Goal: Task Accomplishment & Management: Complete application form

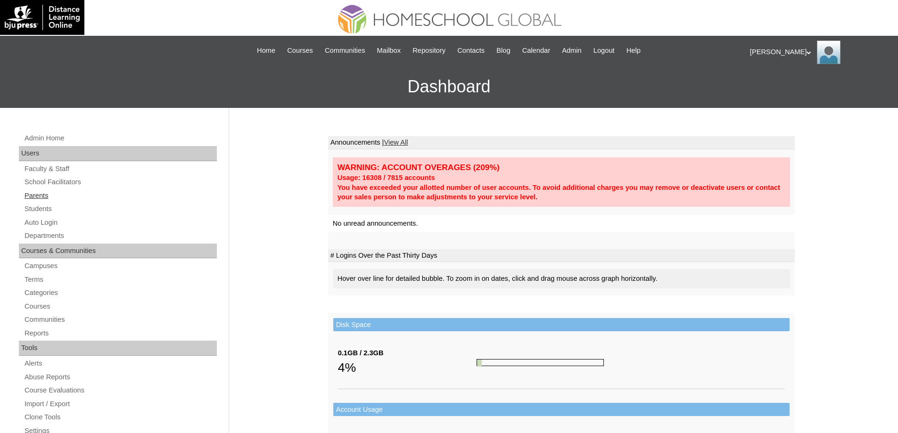
click at [87, 198] on link "Parents" at bounding box center [120, 196] width 193 height 12
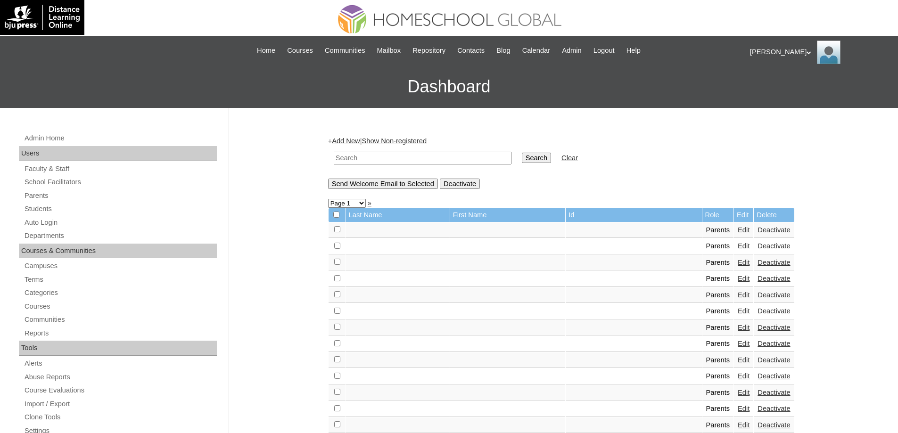
click at [429, 160] on input "text" at bounding box center [423, 158] width 178 height 13
paste input "MHP0134-TECHPH2025"
type input "MHP0134-TECHPH2025"
click at [531, 157] on input "Search" at bounding box center [536, 158] width 29 height 10
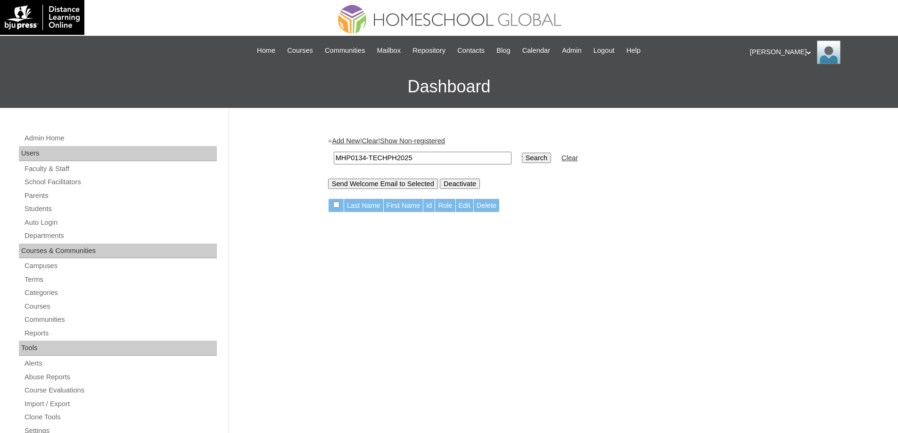
click at [354, 140] on link "Add New" at bounding box center [346, 141] width 28 height 8
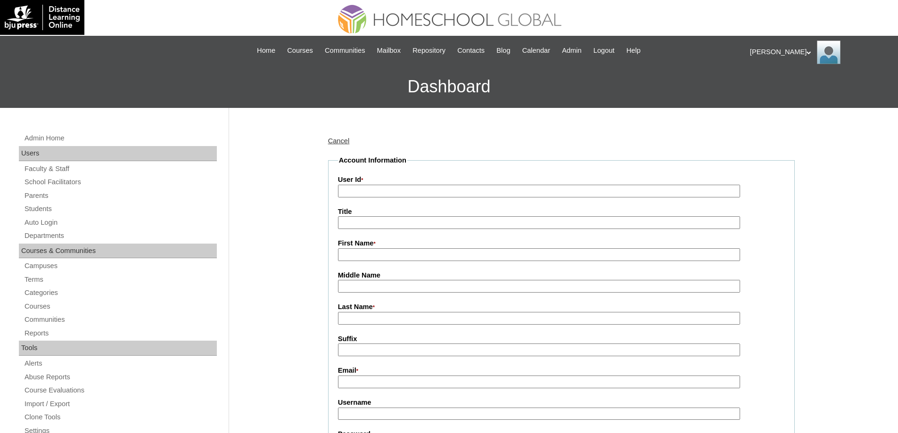
click at [383, 187] on input "User Id *" at bounding box center [539, 191] width 402 height 13
paste input "MHP0134-TECHPH2025"
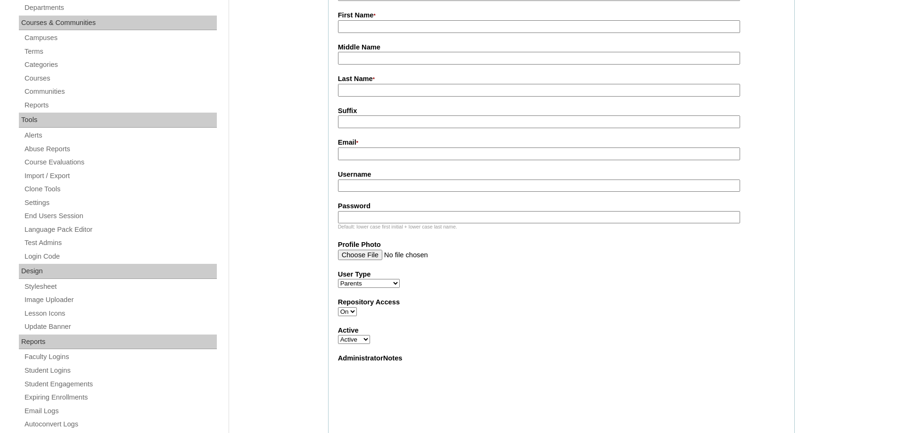
scroll to position [236, 0]
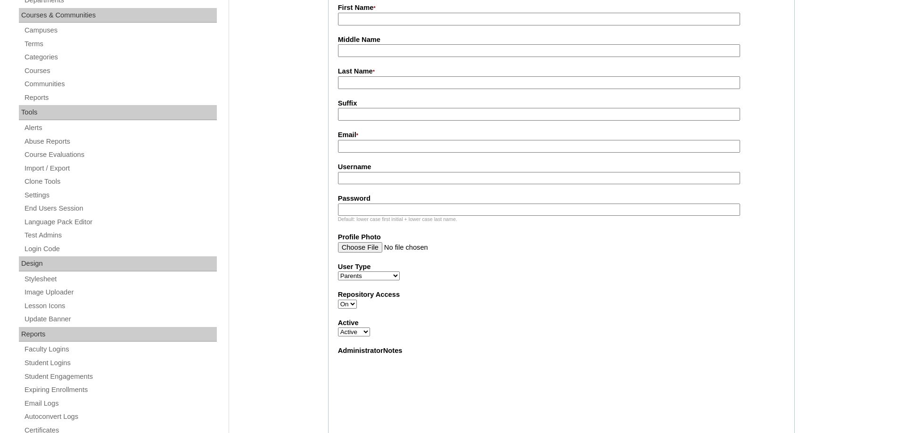
type input "MHP0134-TECHPH2025"
click at [351, 53] on input "Middle Name" at bounding box center [539, 50] width 402 height 13
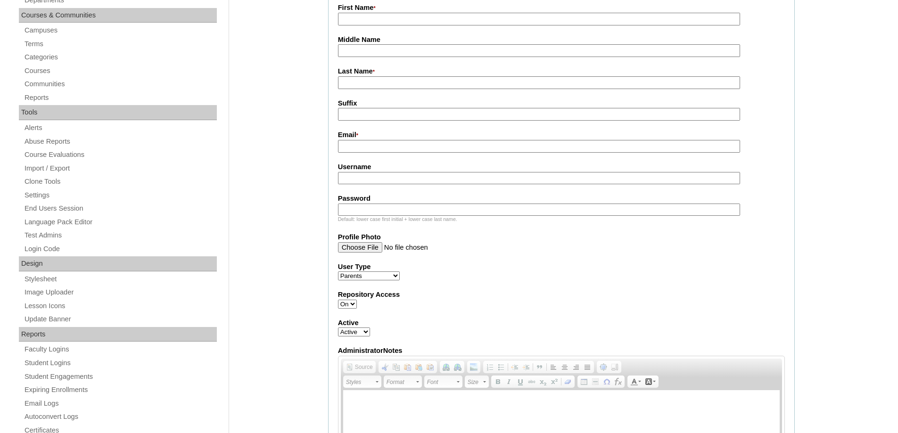
drag, startPoint x: 351, startPoint y: 26, endPoint x: 355, endPoint y: 29, distance: 5.0
click at [351, 25] on input "First Name *" at bounding box center [539, 19] width 402 height 13
click at [359, 19] on input "First Name *" at bounding box center [539, 19] width 402 height 13
paste input "Shirley"
type input "Shirley"
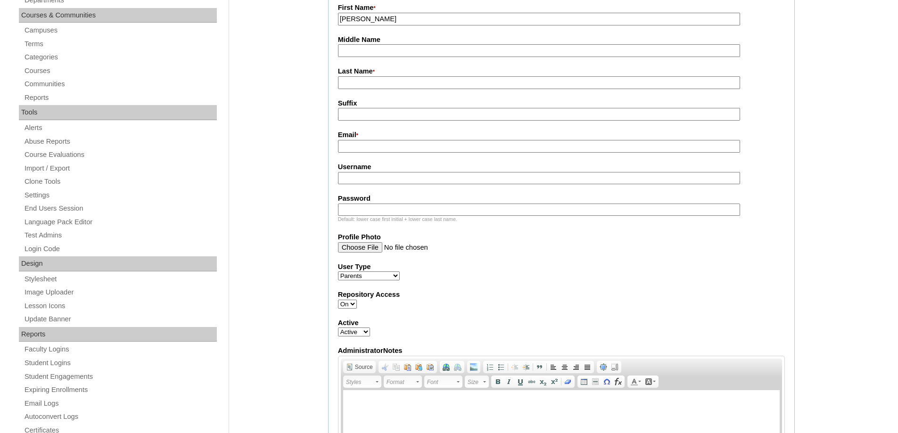
click at [366, 82] on input "Last Name *" at bounding box center [539, 82] width 402 height 13
paste input "Puerto"
type input "Puerto"
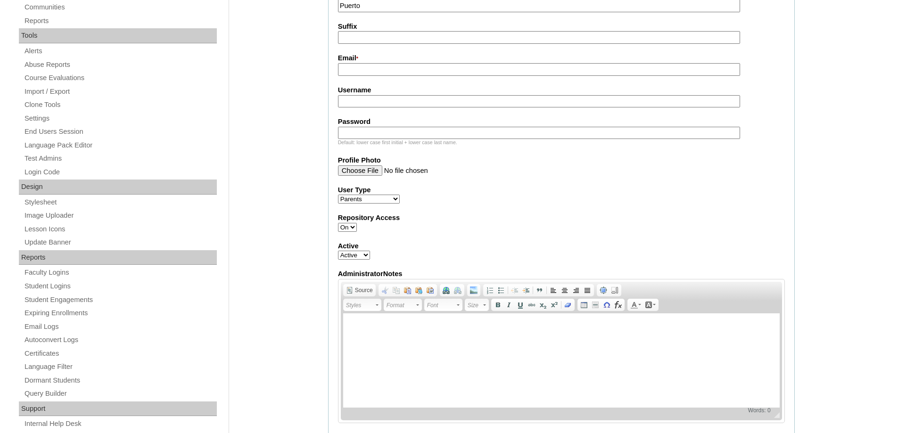
scroll to position [330, 0]
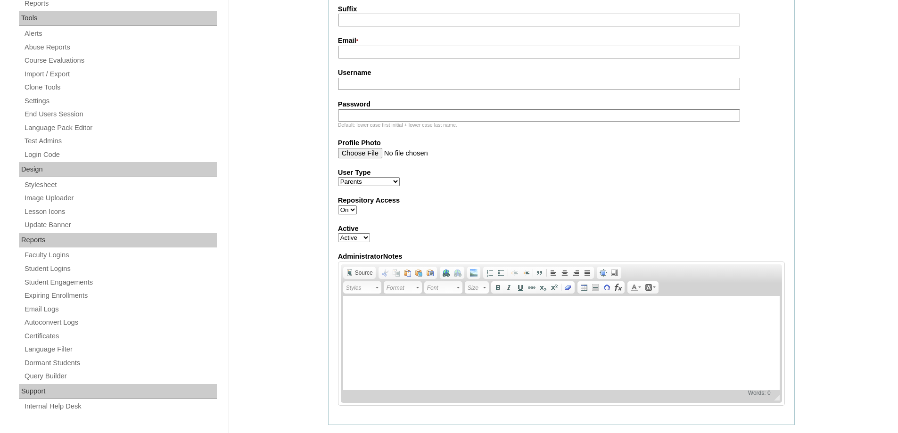
click at [359, 53] on input "Email *" at bounding box center [539, 52] width 402 height 13
click at [361, 54] on input "Email *" at bounding box center [539, 52] width 402 height 13
paste input "shirley.lantin.puerto@gmail.com"
type input "shirley.lantin.puerto@gmail.com"
click at [358, 89] on input "Username" at bounding box center [539, 84] width 402 height 13
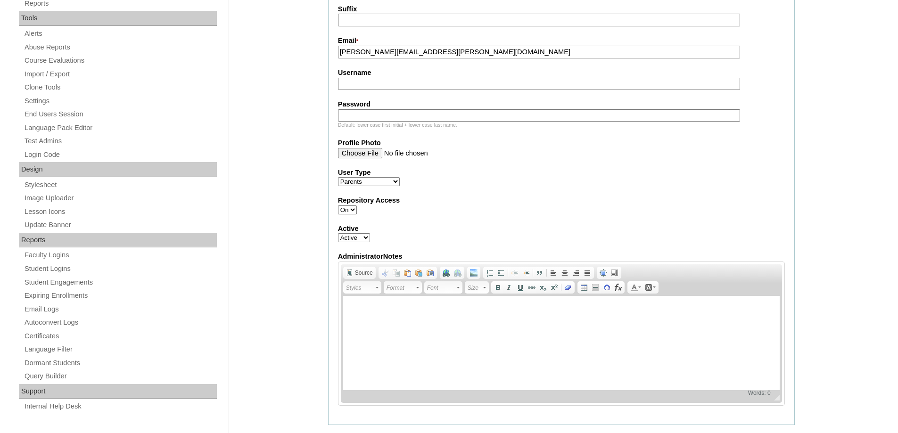
paste input "puertoL2025"
type input "puertoL2025"
click at [353, 115] on input "Password" at bounding box center [539, 115] width 402 height 13
paste input "techFAp114"
type input "techFAp114"
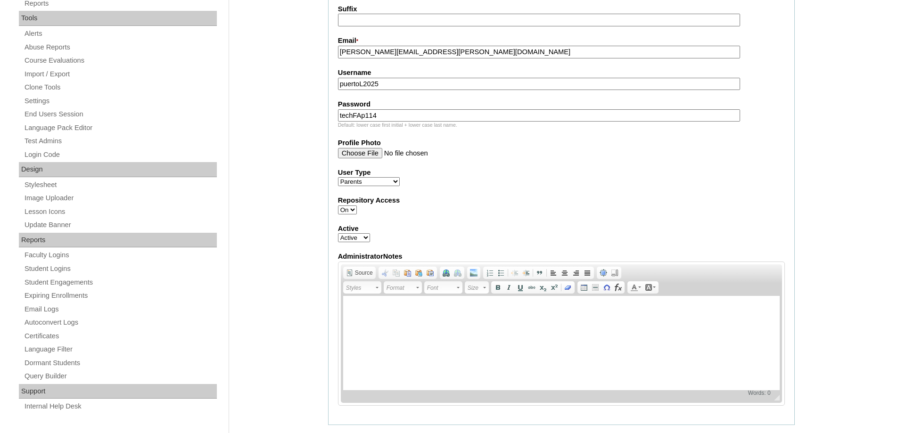
click at [320, 118] on div "Admin Home Users Faculty & Staff School Facilitators Parents Students Auto Logi…" at bounding box center [449, 354] width 898 height 1153
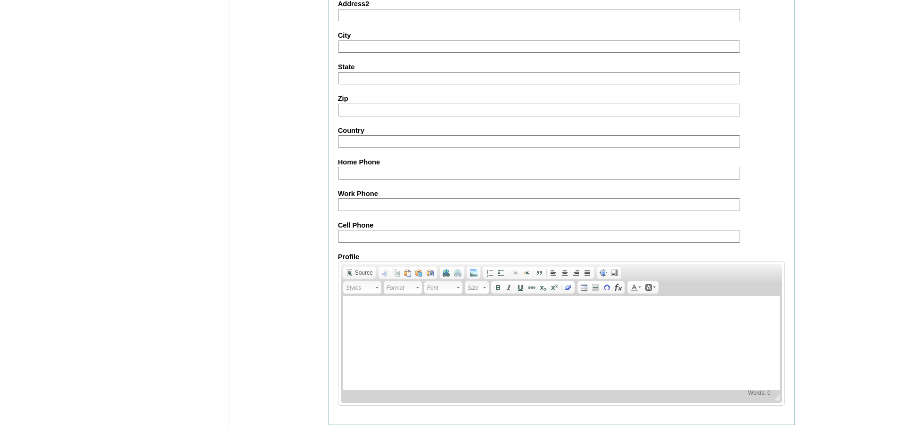
scroll to position [840, 0]
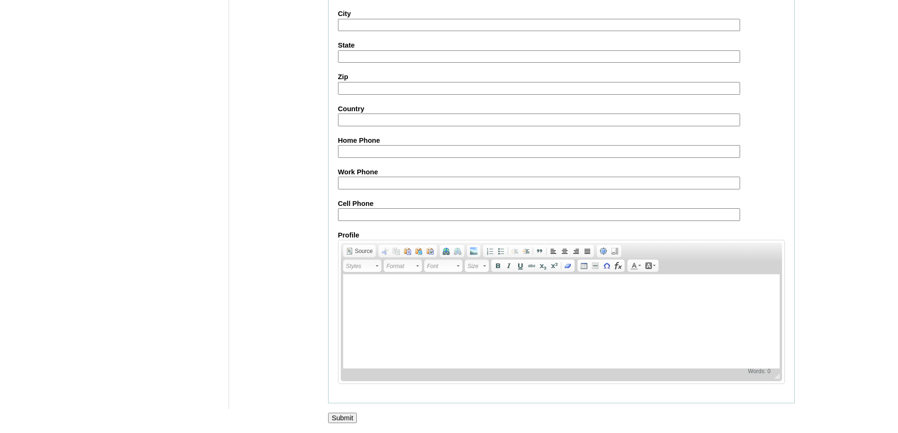
drag, startPoint x: 382, startPoint y: 215, endPoint x: 351, endPoint y: 167, distance: 56.9
click at [382, 215] on input "Cell Phone" at bounding box center [539, 214] width 402 height 13
paste input "63-9270819317"
type input "63-9270819317"
drag, startPoint x: 257, startPoint y: 283, endPoint x: 289, endPoint y: 319, distance: 47.7
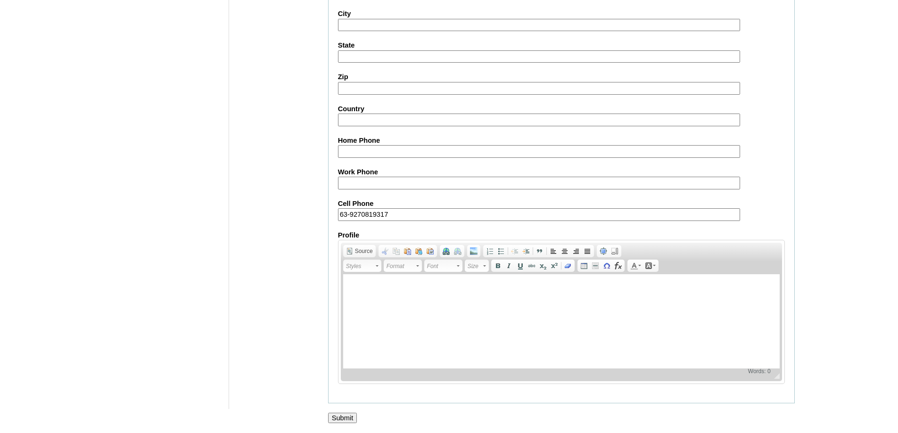
click at [345, 413] on input "Submit" at bounding box center [342, 418] width 29 height 10
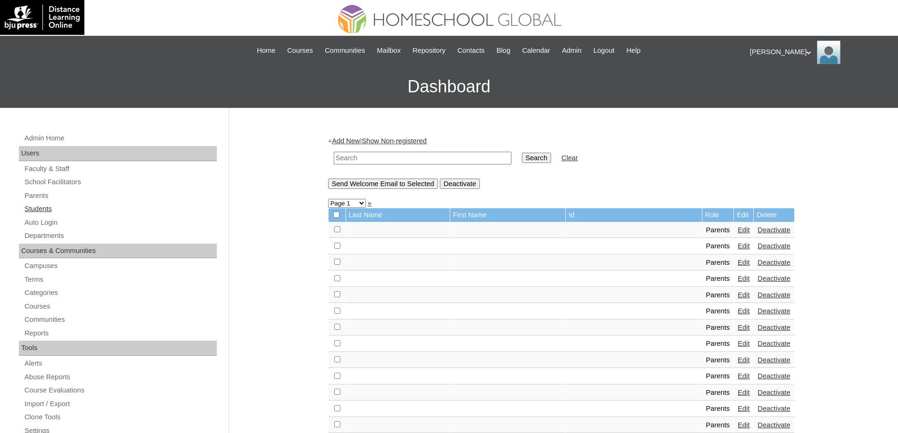
click at [49, 213] on link "Students" at bounding box center [120, 209] width 193 height 12
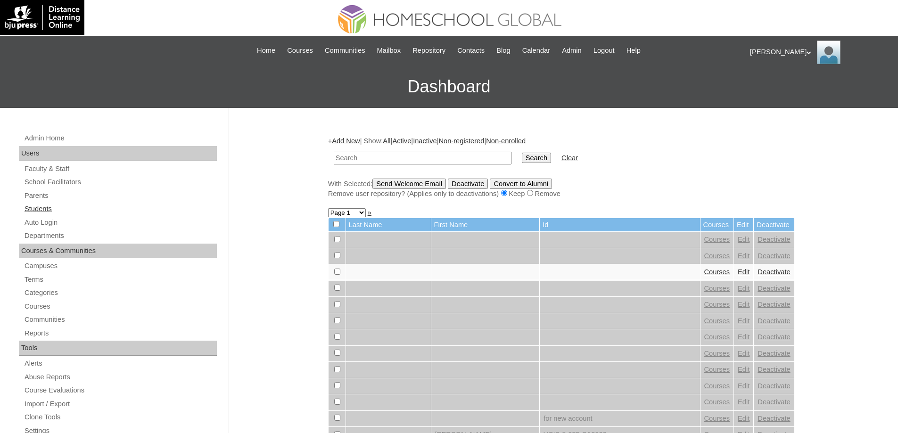
click at [66, 206] on link "Students" at bounding box center [120, 209] width 193 height 12
drag, startPoint x: 379, startPoint y: 156, endPoint x: 471, endPoint y: 162, distance: 92.1
click at [381, 156] on input "text" at bounding box center [423, 158] width 178 height 13
paste input "MHS00174-TECHPH2025"
type input "MHS00174-TECHPH2025"
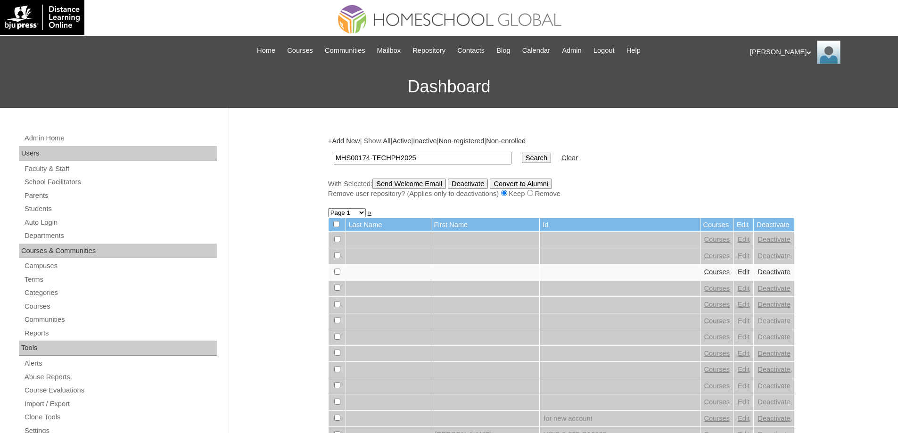
click at [516, 156] on td "MHS00174-TECHPH2025" at bounding box center [422, 158] width 187 height 22
click at [544, 157] on input "Search" at bounding box center [536, 158] width 29 height 10
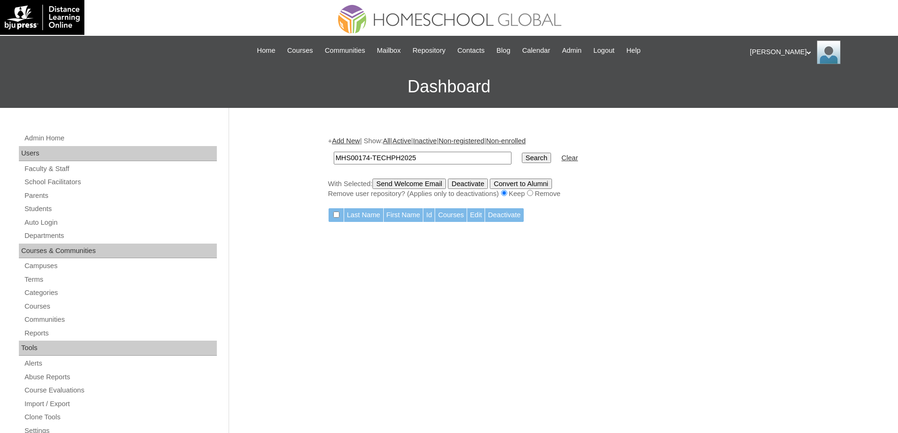
click at [356, 143] on link "Add New" at bounding box center [346, 141] width 28 height 8
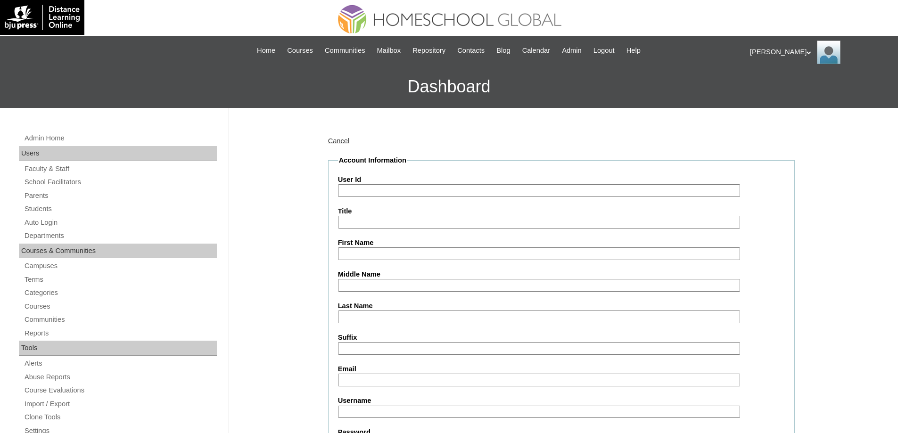
click at [384, 194] on input "User Id" at bounding box center [539, 190] width 402 height 13
paste input "MHS00174-TECHPH2025"
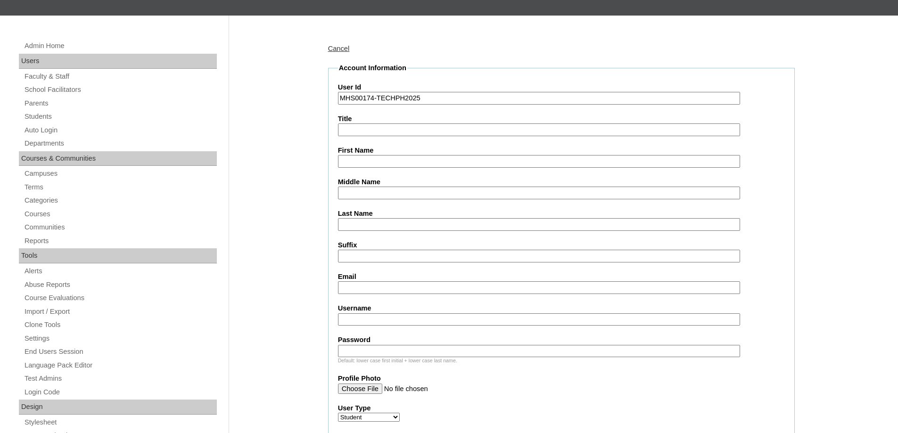
scroll to position [94, 0]
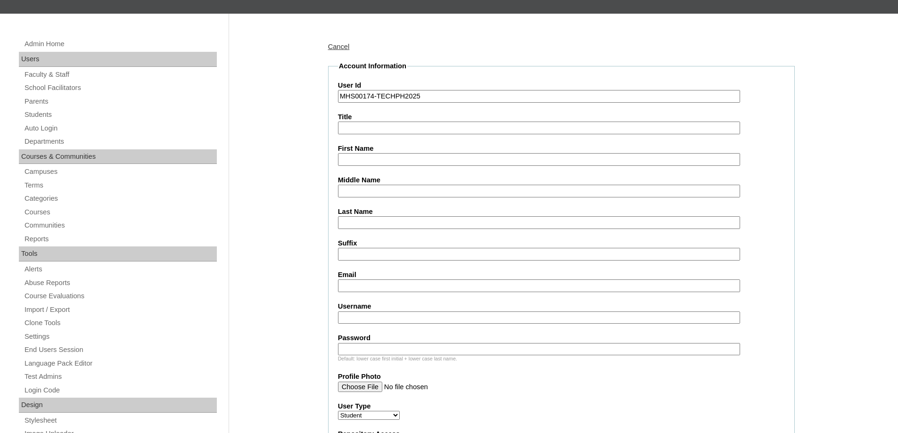
type input "MHS00174-TECHPH2025"
click at [365, 163] on input "First Name" at bounding box center [539, 159] width 402 height 13
paste input "Fiona Alessandra"
type input "Fiona Alessandra"
click at [382, 220] on input "Last Name" at bounding box center [539, 222] width 402 height 13
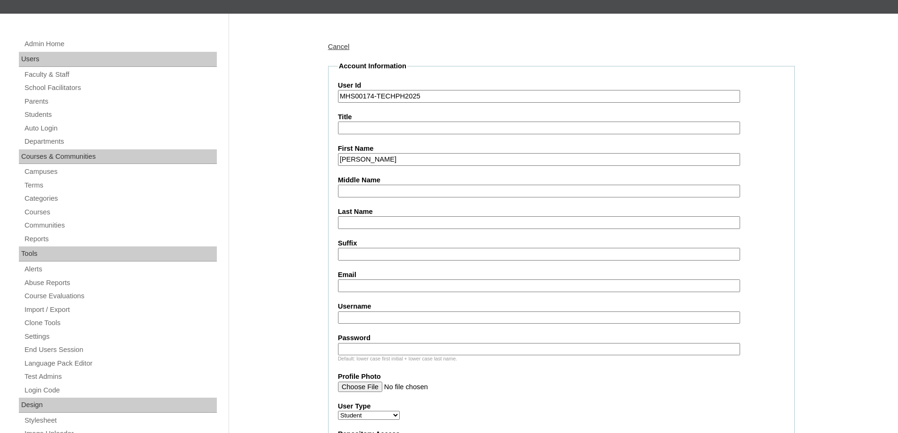
paste input "Puerto"
type input "Puerto"
click at [360, 192] on input "Middle Name" at bounding box center [539, 191] width 402 height 13
paste input "Lantin"
type input "Lantin"
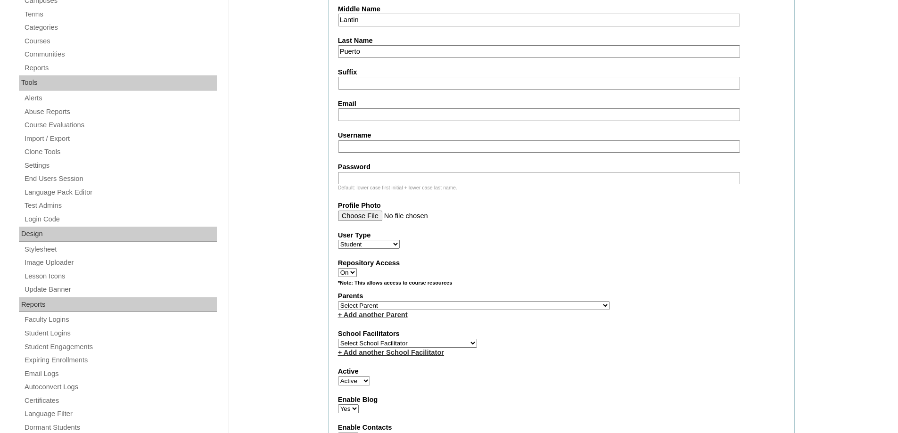
scroll to position [283, 0]
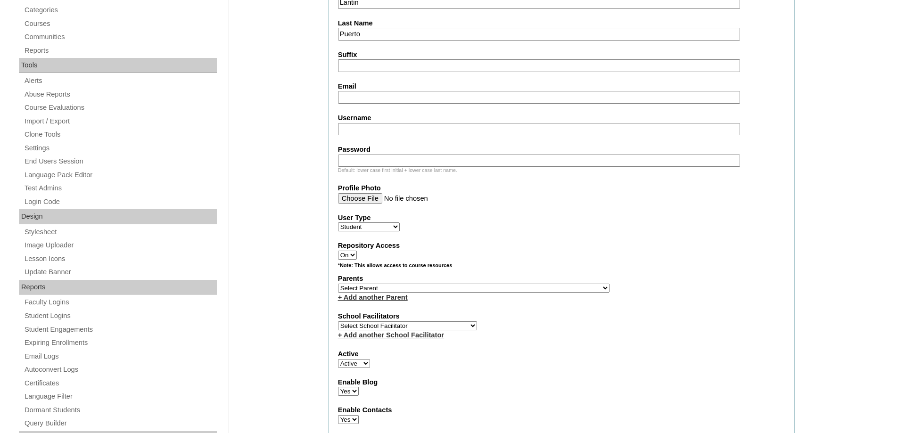
click at [358, 97] on input "Email" at bounding box center [539, 97] width 402 height 13
click at [361, 97] on input "Email" at bounding box center [539, 97] width 402 height 13
paste input "shirley.lantin.puerto@gmail.com"
type input "shirley.lantin.puerto@gmail.com"
click at [384, 124] on input "Username" at bounding box center [539, 129] width 402 height 13
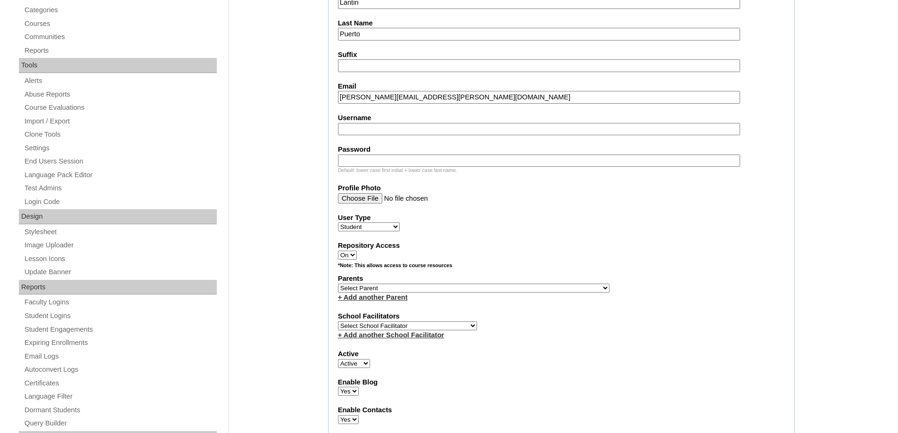
paste input "fionapuerto"
type input "fionapuerto"
click at [384, 159] on input "Password" at bounding box center [539, 161] width 402 height 13
paste input "250006194"
type input "250006194"
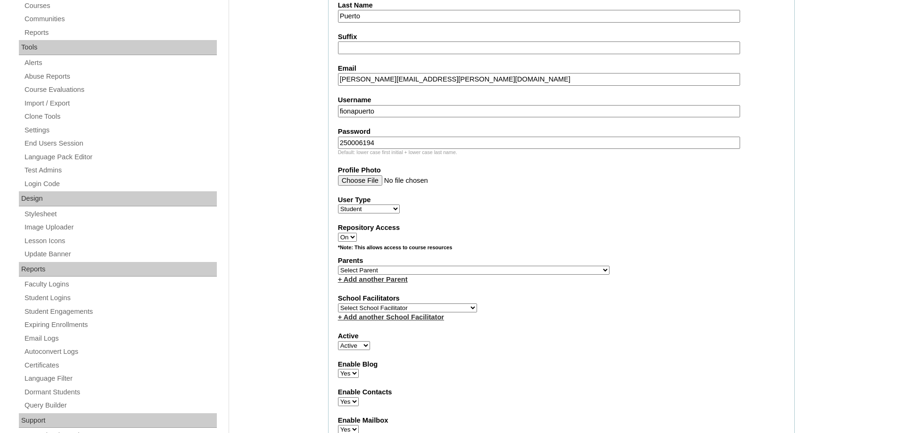
scroll to position [471, 0]
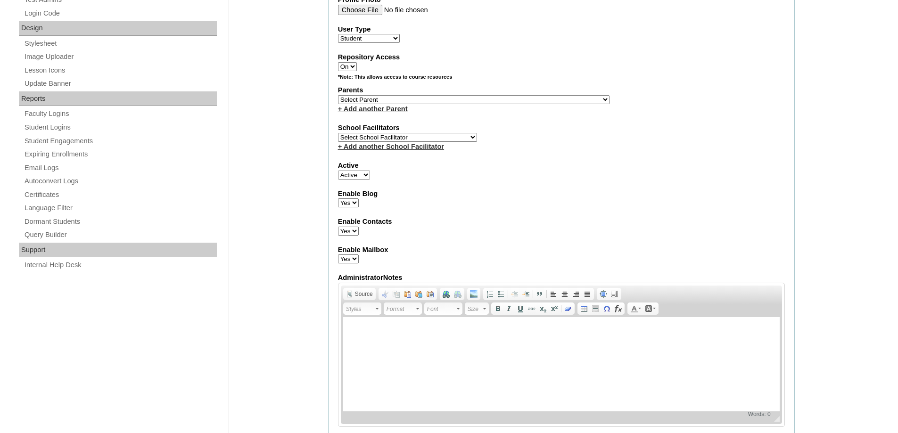
click at [357, 97] on select "Select Parent , , , , , , , , , , , , , , , , , , , , , , , , , , , , , , , , ,…" at bounding box center [473, 99] width 271 height 9
click at [374, 93] on label "Parents" at bounding box center [561, 90] width 447 height 10
click at [373, 100] on select "Select Parent , , , , , , , , , , , , , , , , , , , , , , , , , , , , , , , , ,…" at bounding box center [473, 99] width 271 height 9
select select "43406"
click at [338, 95] on select "Select Parent , , , , , , , , , , , , , , , , , , , , , , , , , , , , , , , , ,…" at bounding box center [473, 99] width 271 height 9
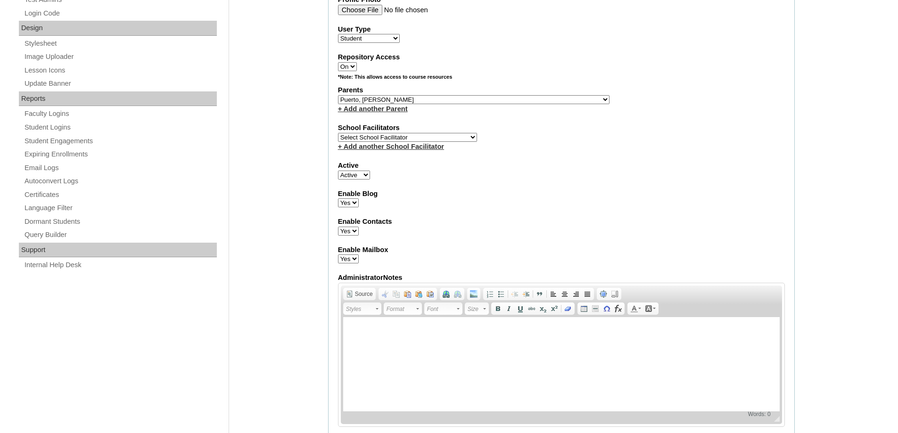
click at [426, 238] on fieldset "Account Information User Id MHS00174-TECHPH2025 Title First Name Fiona Alessand…" at bounding box center [561, 65] width 467 height 762
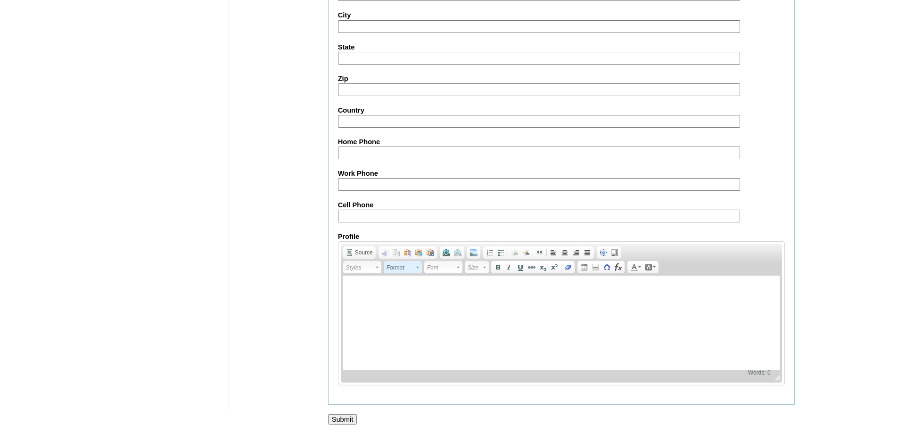
scroll to position [1001, 0]
click at [349, 419] on input "Submit" at bounding box center [342, 418] width 29 height 10
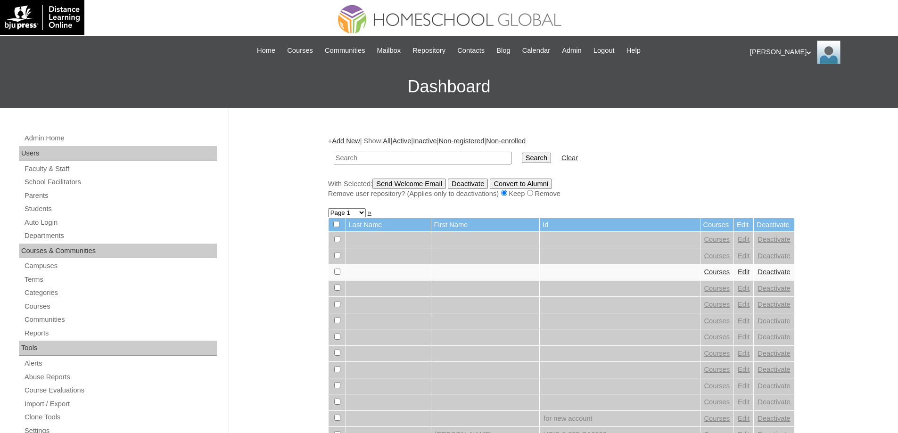
click at [379, 164] on input "text" at bounding box center [423, 158] width 178 height 13
paste input "MHS00174-TECHPH2025"
type input "MHS00174-TECHPH2025"
click at [534, 156] on input "Search" at bounding box center [536, 158] width 29 height 10
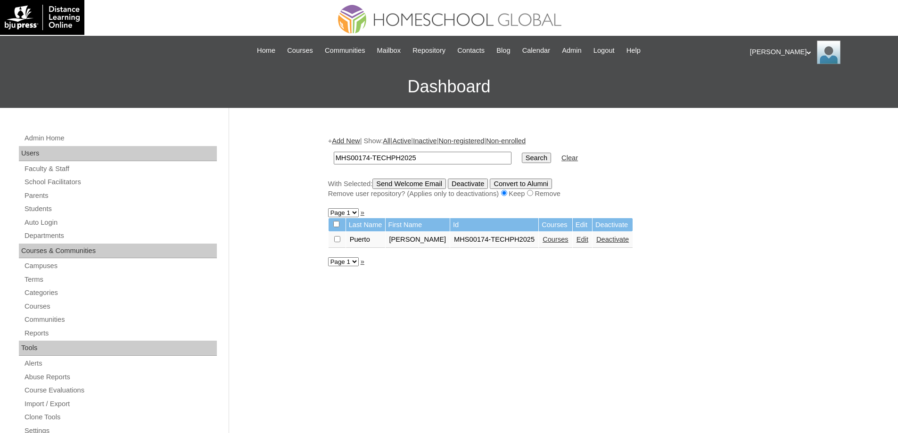
click at [564, 242] on link "Courses" at bounding box center [556, 240] width 26 height 8
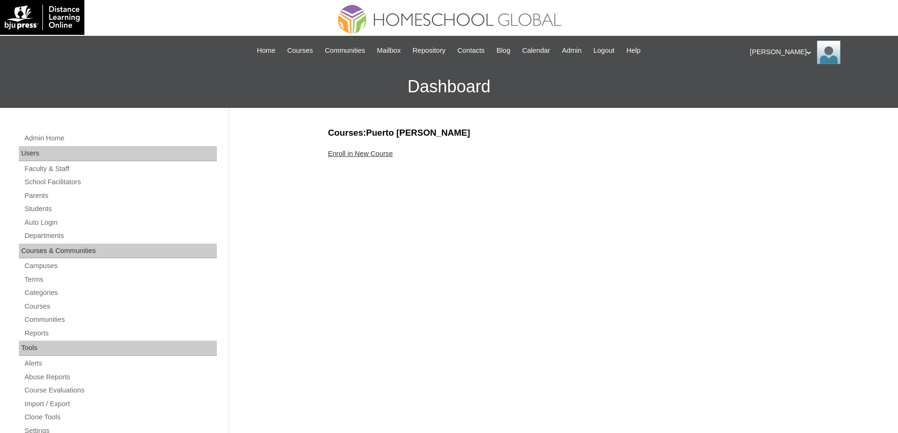
click at [364, 152] on link "Enroll in New Course" at bounding box center [360, 154] width 65 height 8
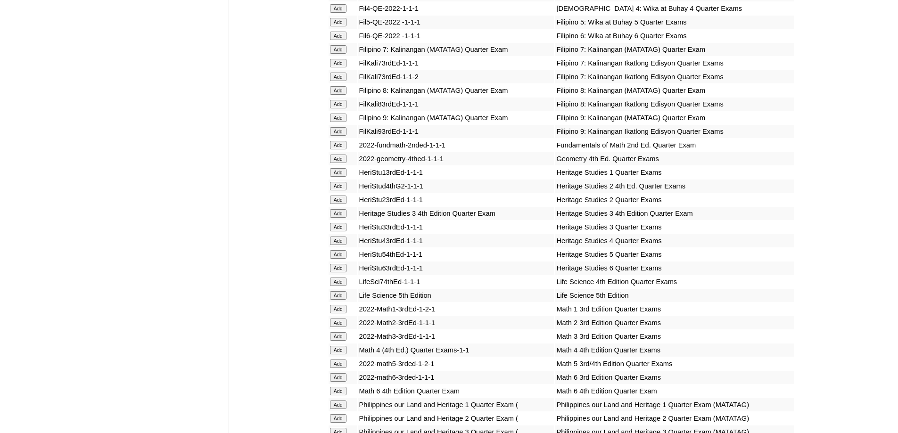
scroll to position [1320, 0]
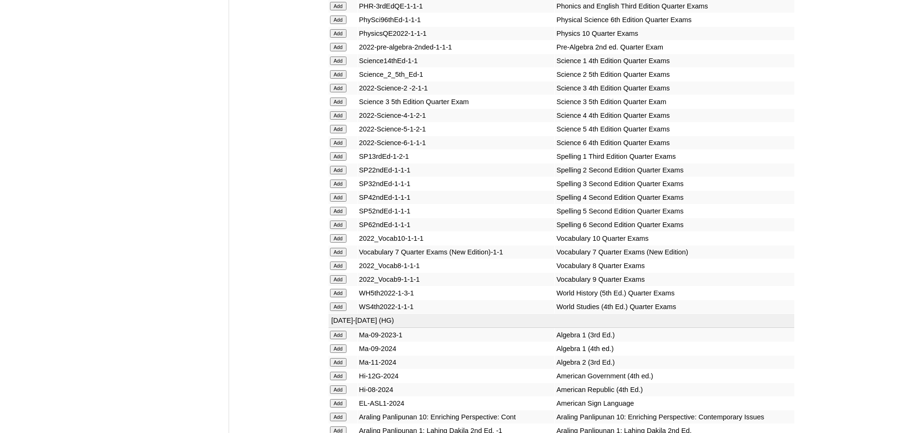
scroll to position [1578, 0]
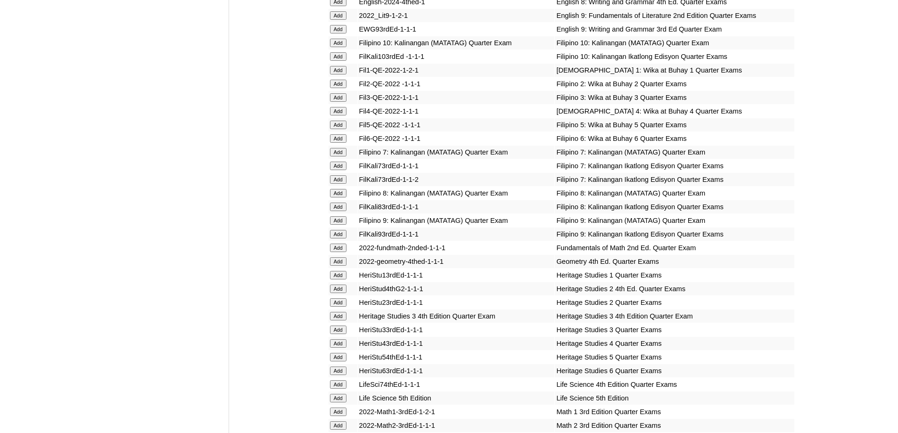
scroll to position [1573, 0]
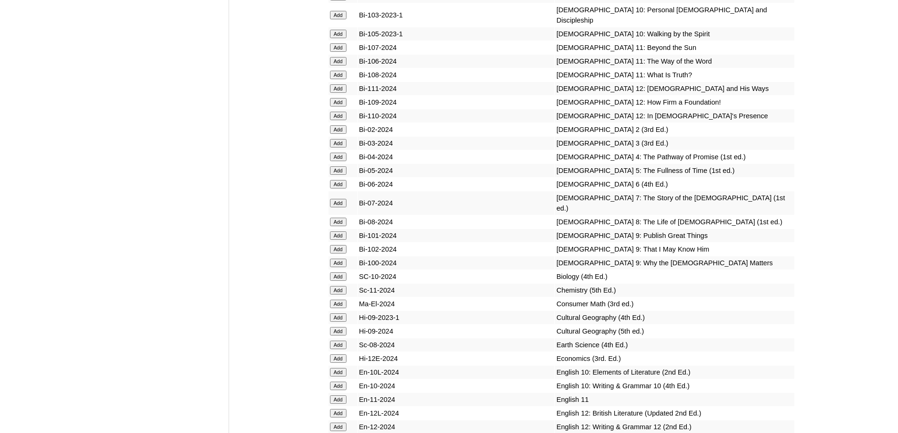
scroll to position [2126, 0]
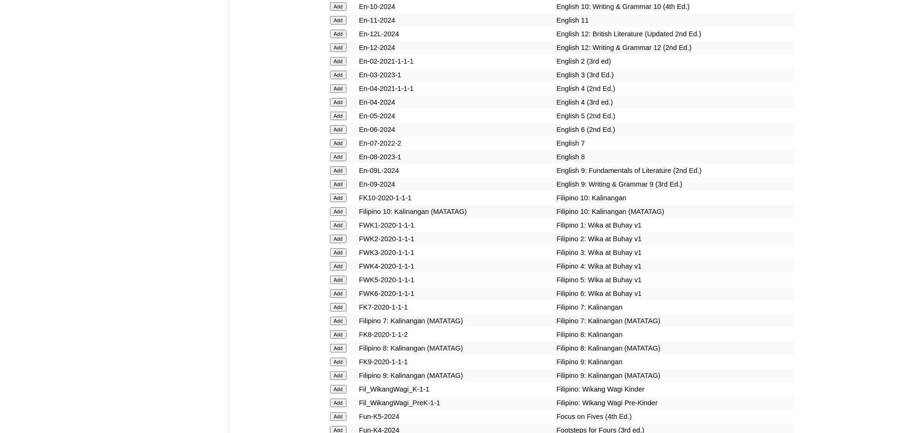
scroll to position [2500, 0]
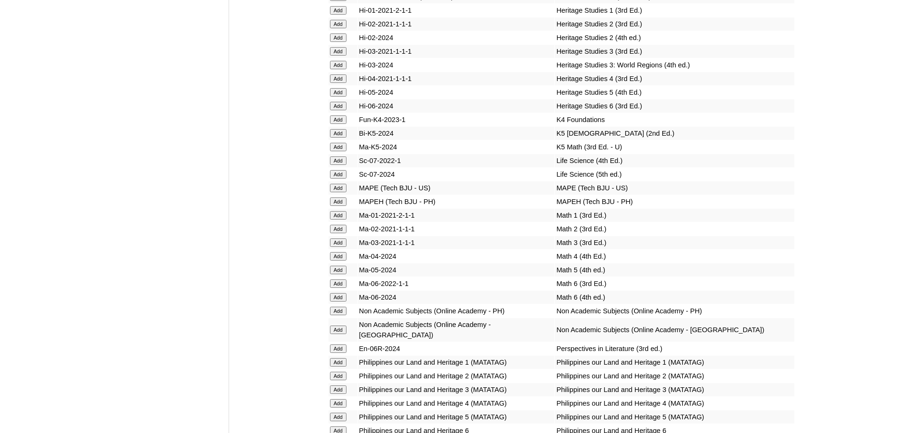
scroll to position [3107, 0]
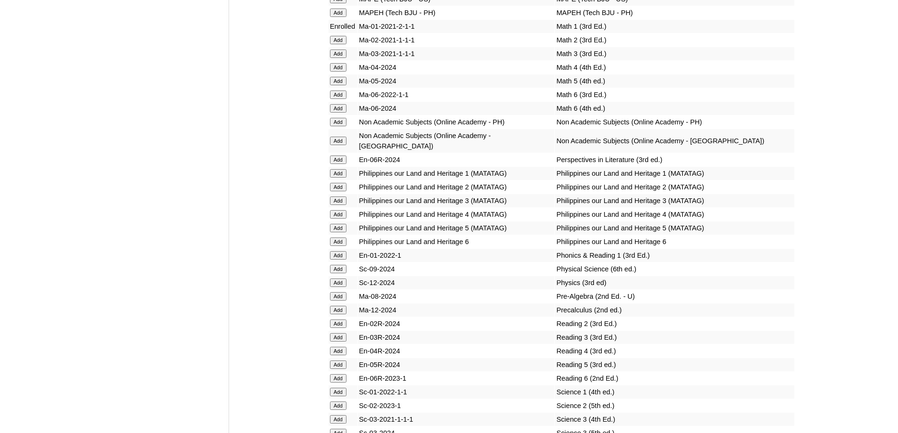
scroll to position [3230, 0]
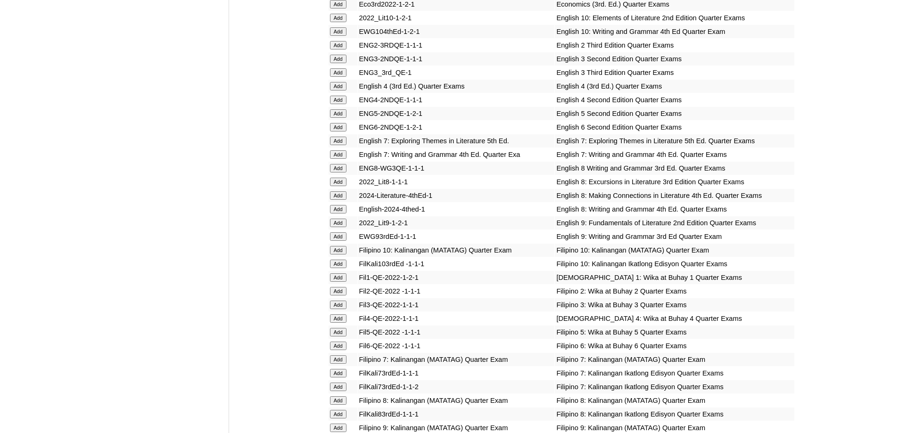
scroll to position [754, 0]
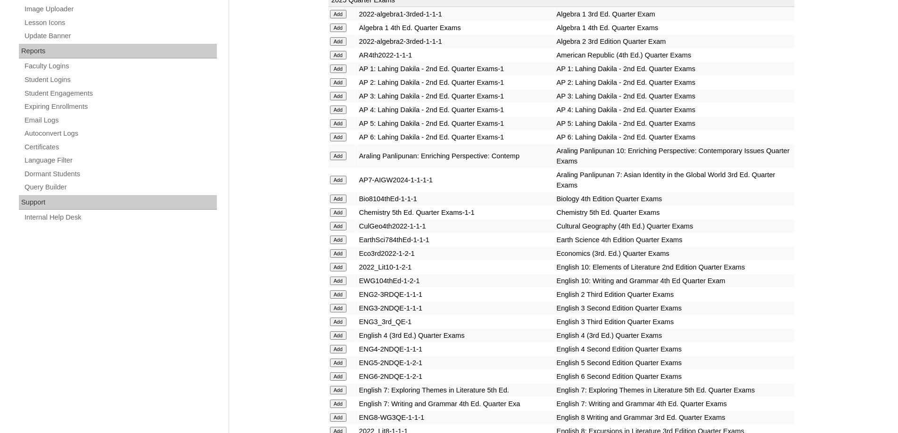
scroll to position [471, 0]
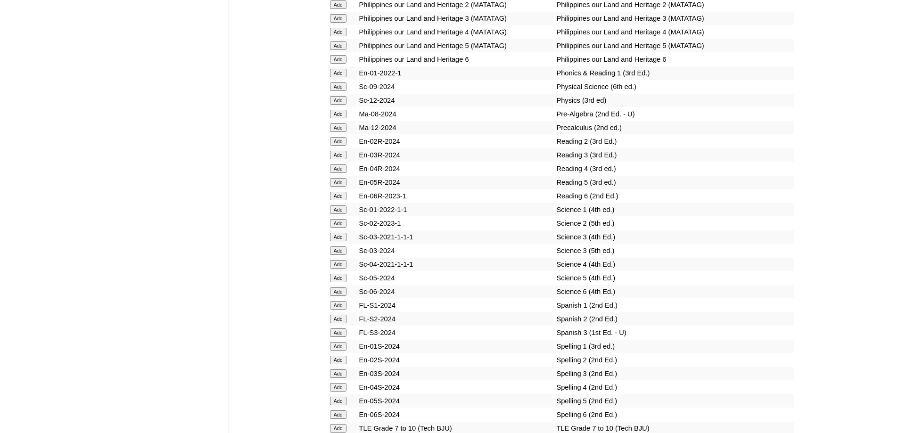
scroll to position [3488, 0]
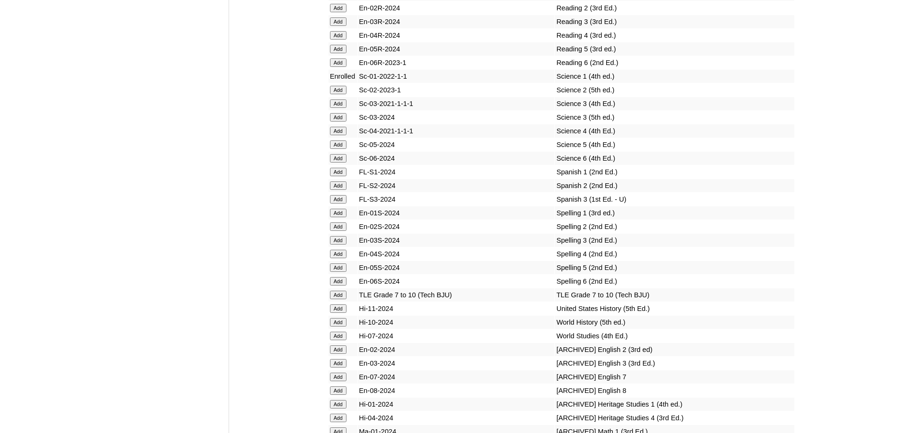
scroll to position [3550, 0]
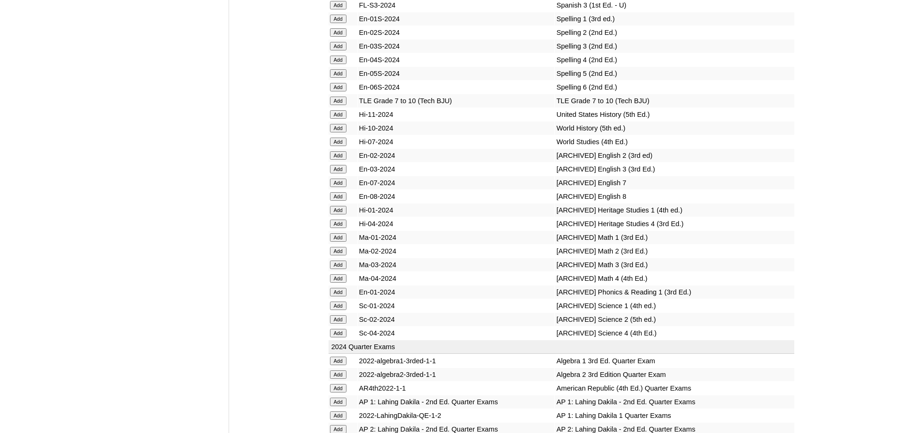
scroll to position [3693, 0]
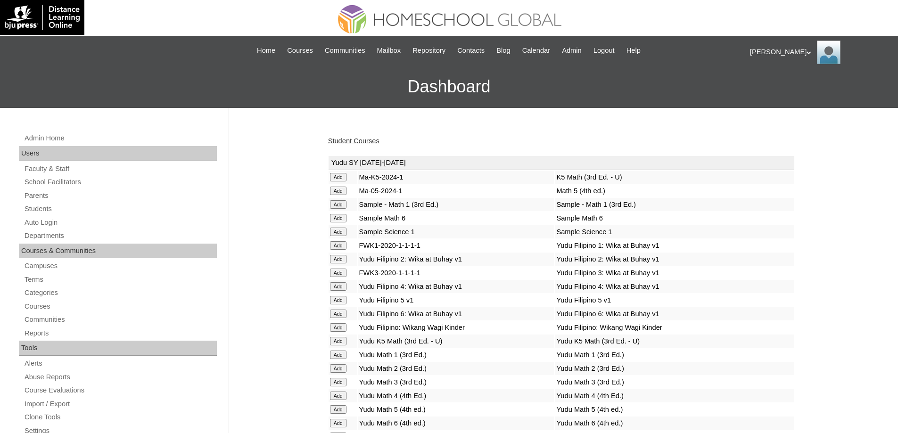
click at [375, 146] on div "Student Courses" at bounding box center [561, 141] width 467 height 10
click at [372, 141] on link "Student Courses" at bounding box center [353, 141] width 51 height 8
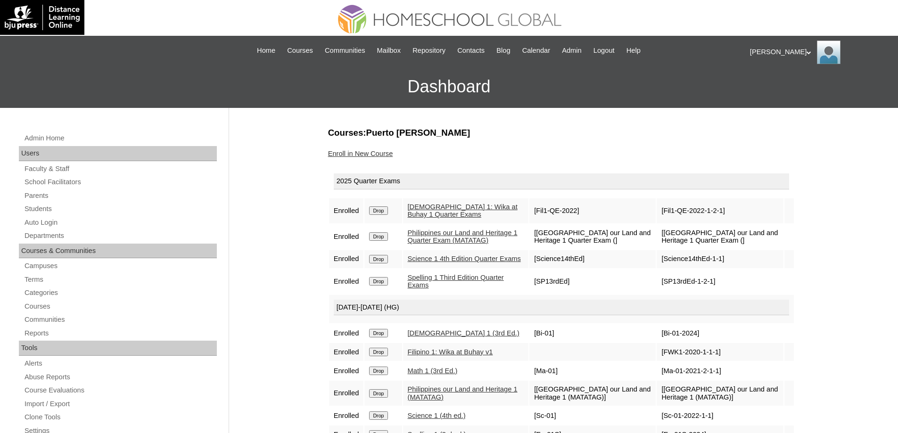
click at [363, 150] on link "Enroll in New Course" at bounding box center [360, 154] width 65 height 8
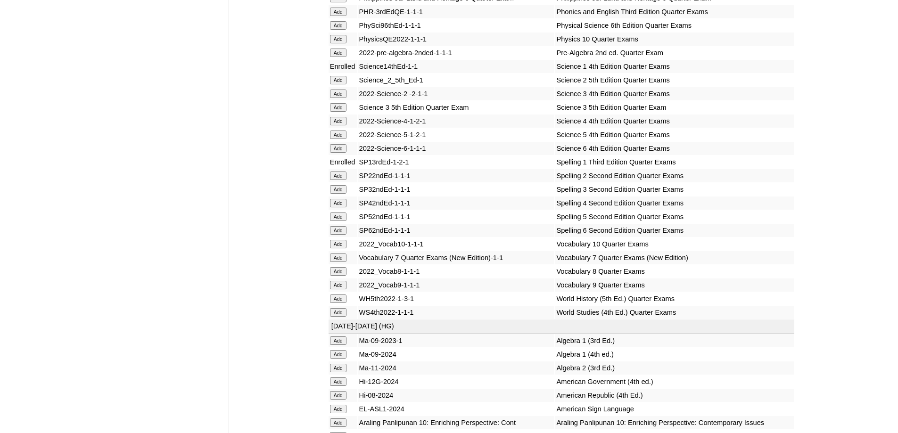
scroll to position [1555, 0]
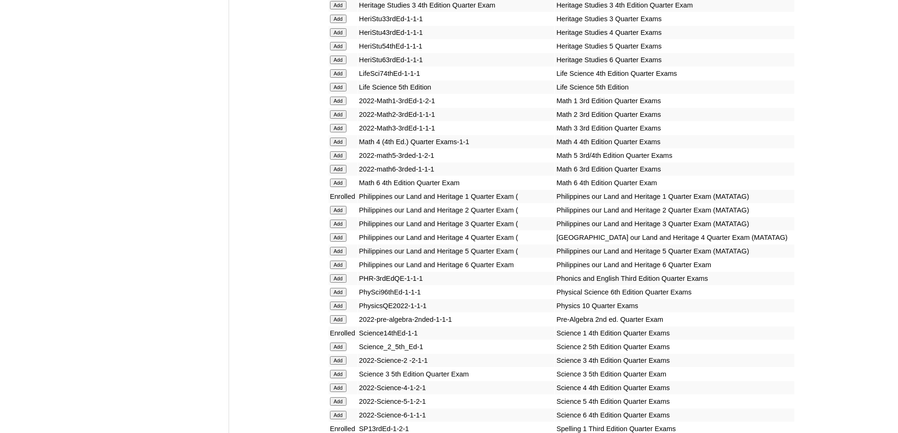
scroll to position [1273, 0]
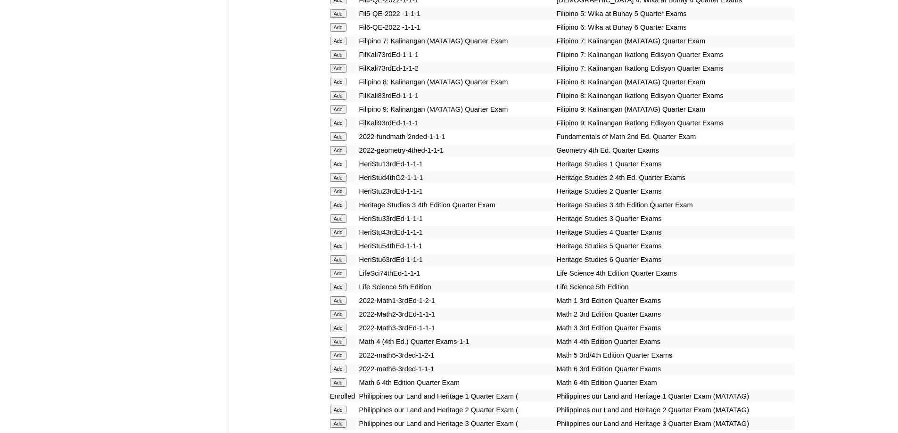
scroll to position [1258, 0]
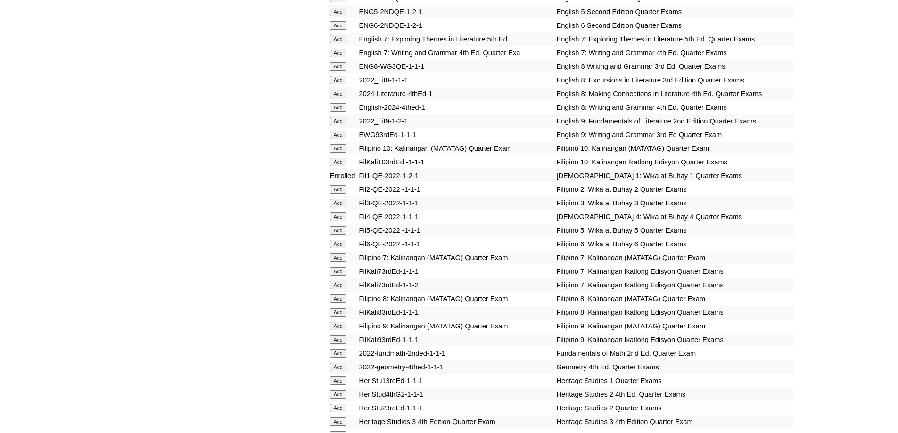
scroll to position [834, 0]
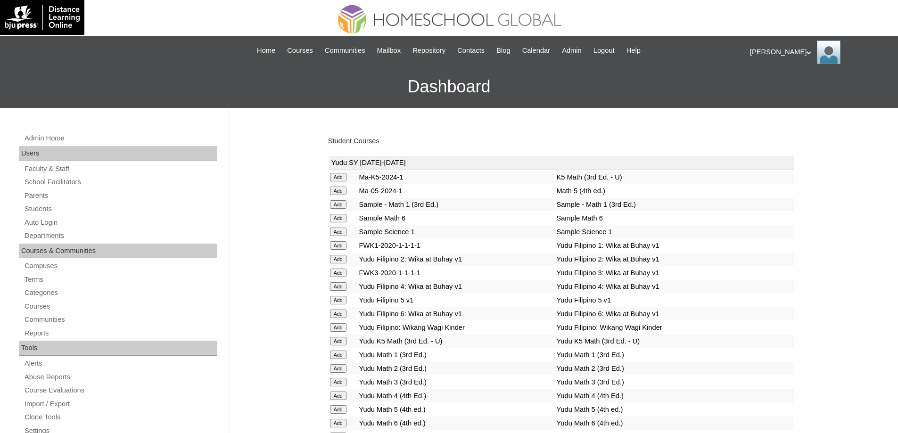
click at [361, 141] on link "Student Courses" at bounding box center [353, 141] width 51 height 8
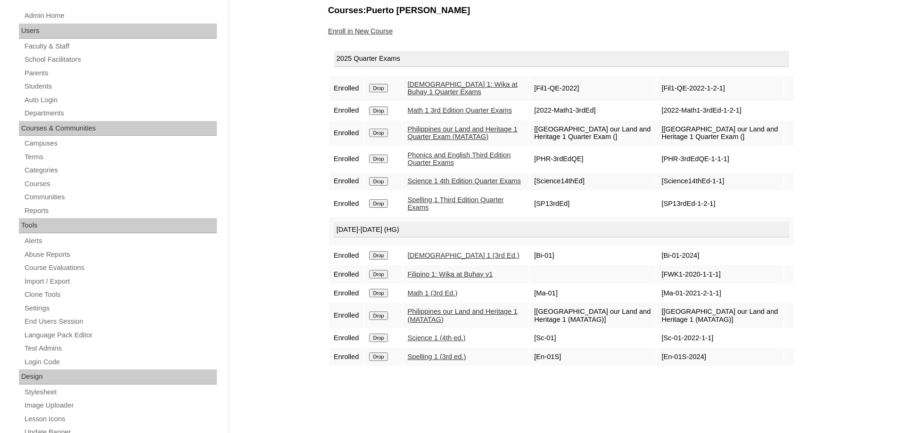
scroll to position [141, 0]
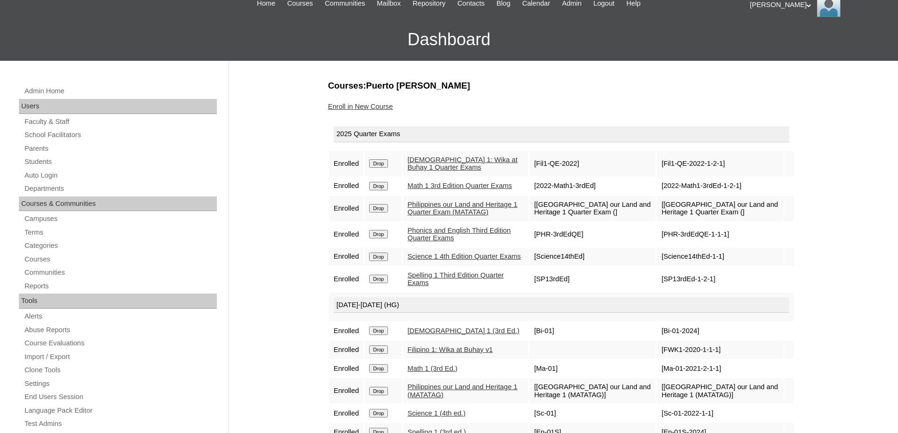
click at [381, 109] on link "Enroll in New Course" at bounding box center [360, 107] width 65 height 8
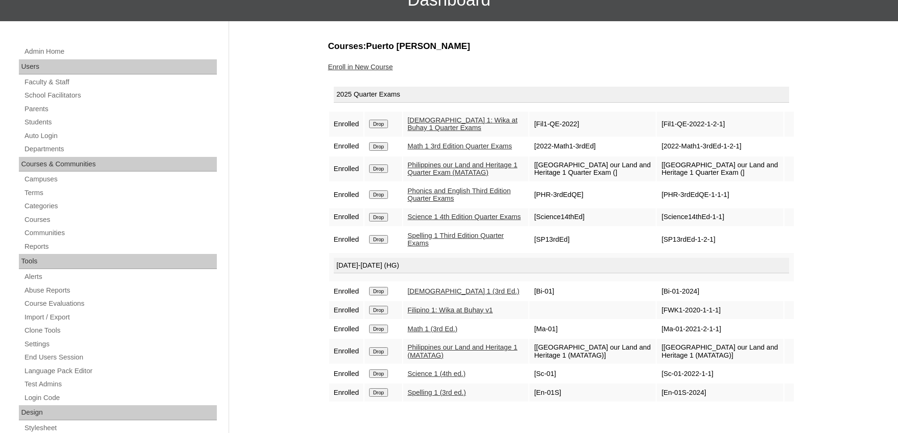
scroll to position [236, 0]
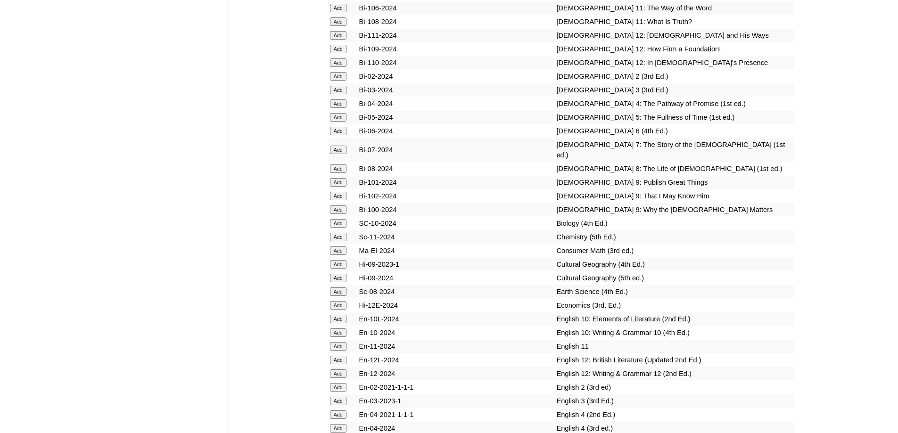
scroll to position [2997, 0]
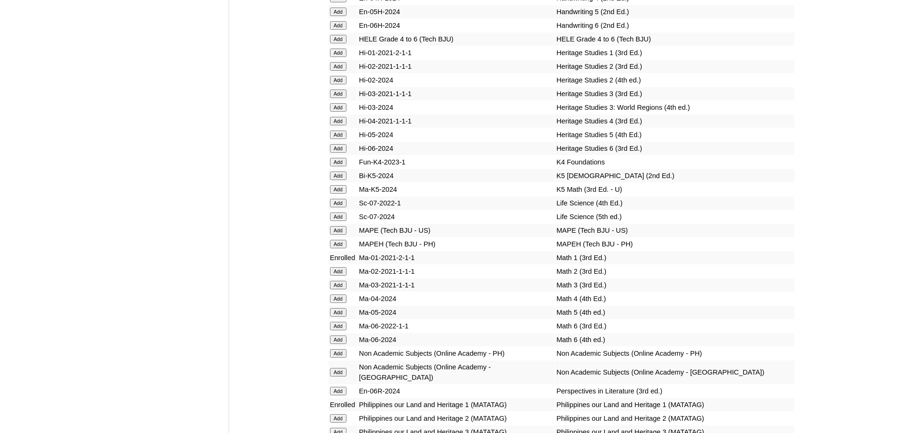
drag, startPoint x: 904, startPoint y: 97, endPoint x: 617, endPoint y: 169, distance: 296.0
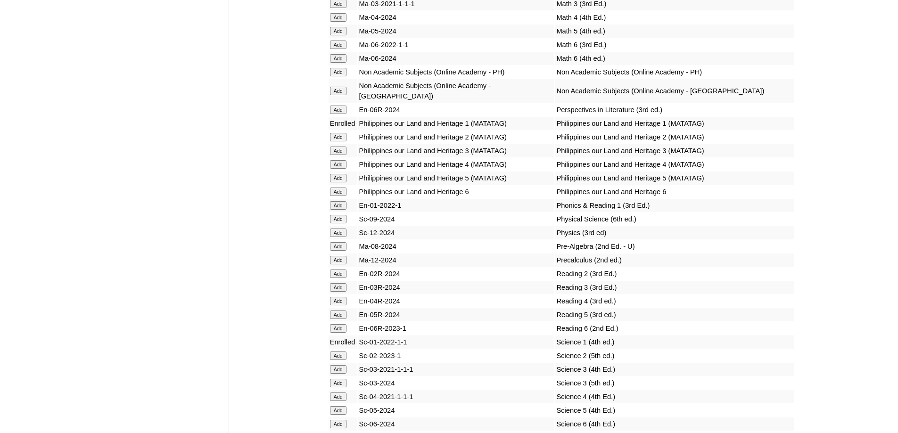
scroll to position [3280, 0]
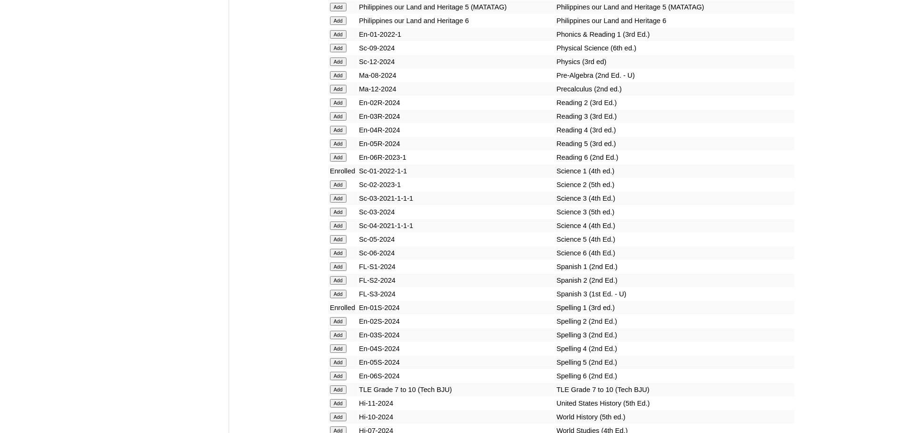
scroll to position [3468, 0]
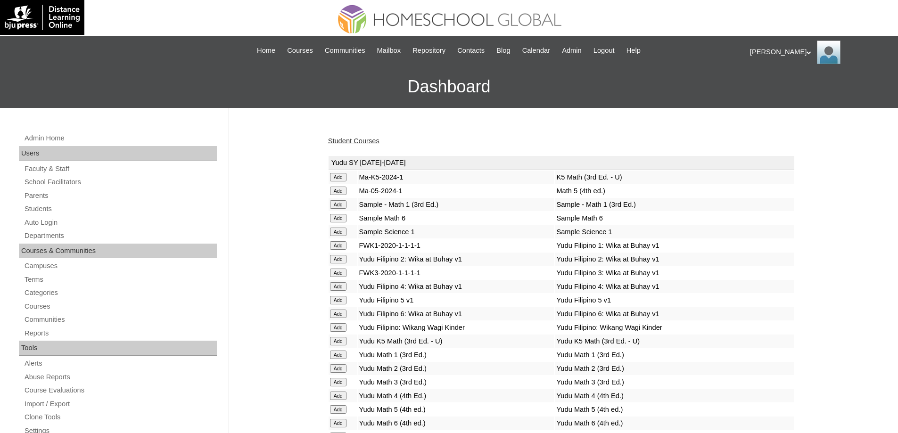
click at [371, 142] on link "Student Courses" at bounding box center [353, 141] width 51 height 8
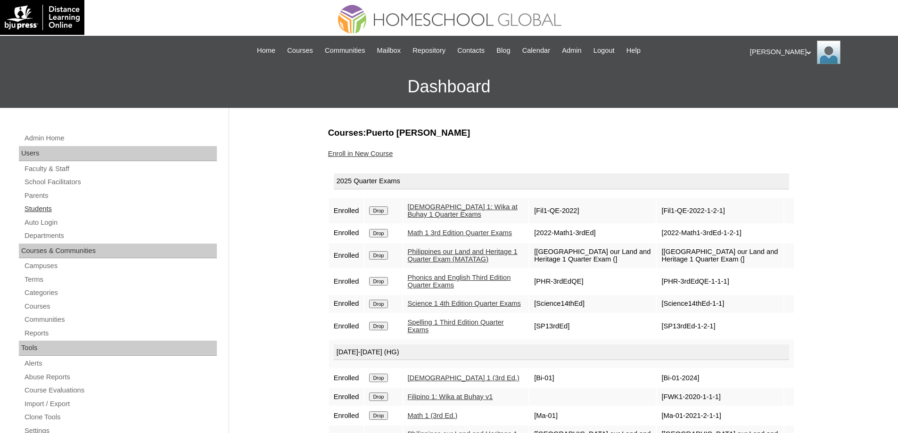
click at [49, 207] on link "Students" at bounding box center [120, 209] width 193 height 12
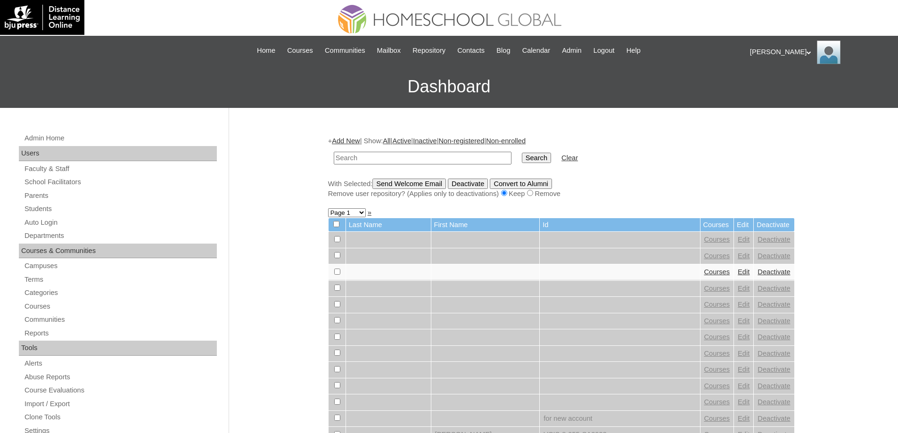
drag, startPoint x: 0, startPoint y: 0, endPoint x: 493, endPoint y: 160, distance: 518.0
click at [439, 154] on input "text" at bounding box center [423, 158] width 178 height 13
type input "MHS00175-TECHPH2025"
click at [543, 164] on td "Search" at bounding box center [536, 158] width 39 height 22
click at [533, 161] on input "Search" at bounding box center [536, 158] width 29 height 10
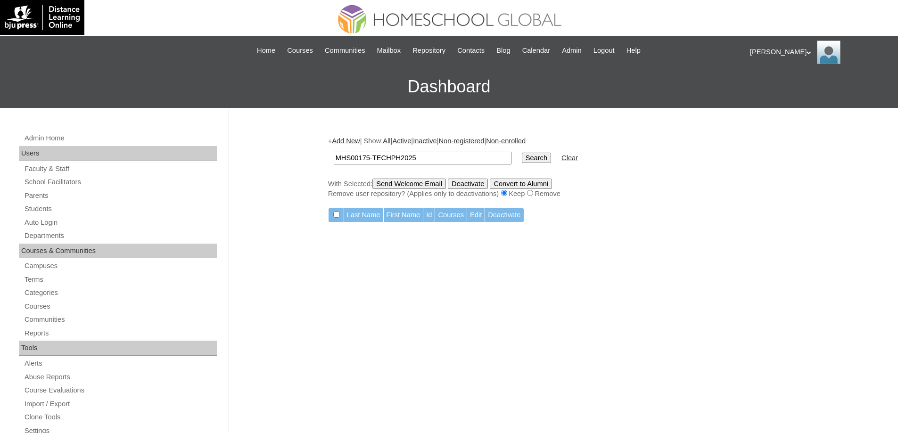
click at [359, 143] on link "Add New" at bounding box center [346, 141] width 28 height 8
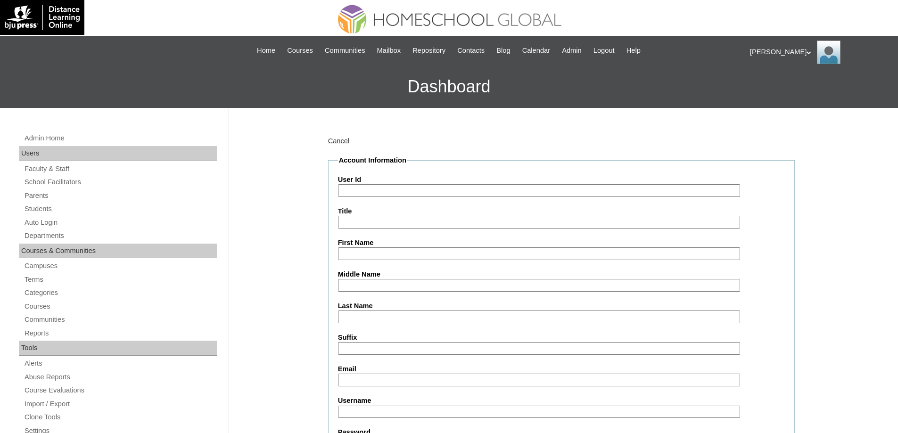
drag, startPoint x: 392, startPoint y: 192, endPoint x: 407, endPoint y: 196, distance: 15.0
click at [392, 192] on input "User Id" at bounding box center [539, 190] width 402 height 13
paste input "MHS00175-TECHPH2025"
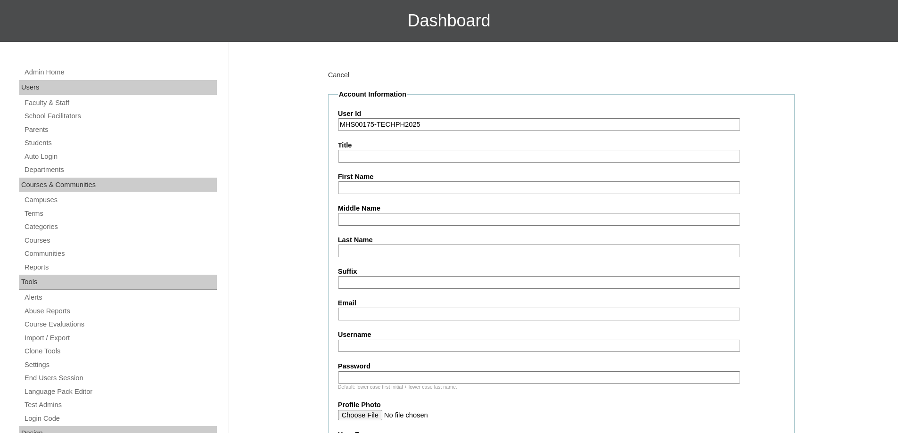
scroll to position [94, 0]
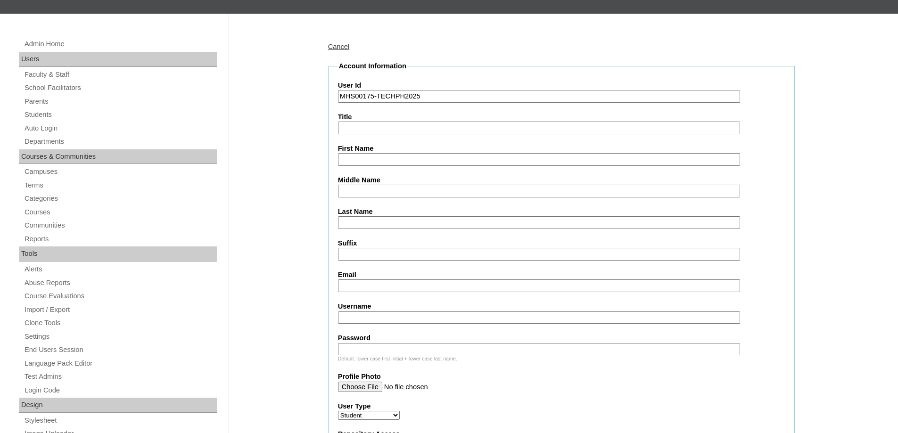
type input "MHS00175-TECHPH2025"
click at [351, 165] on input "First Name" at bounding box center [539, 159] width 402 height 13
paste input "[PERSON_NAME] [PERSON_NAME]"
type input "[PERSON_NAME] [PERSON_NAME]"
click at [372, 222] on input "Last Name" at bounding box center [539, 222] width 402 height 13
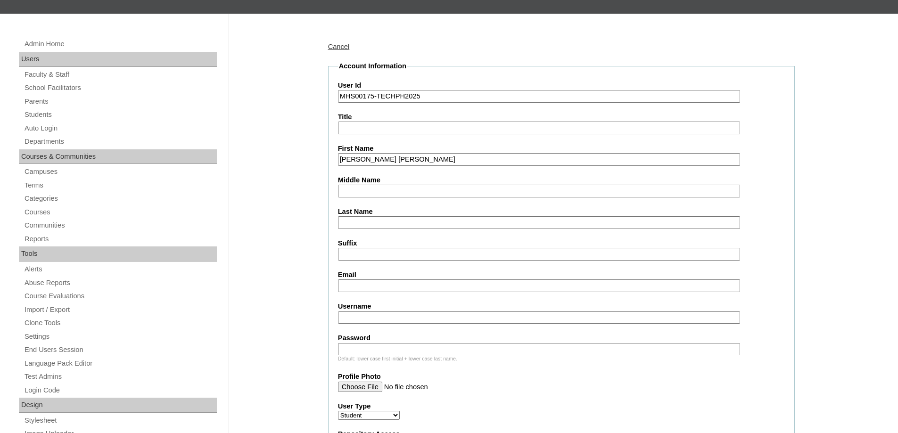
paste input "Puerto"
type input "Puerto"
click at [371, 184] on label "Middle Name" at bounding box center [561, 180] width 447 height 10
click at [371, 185] on input "Middle Name" at bounding box center [539, 191] width 402 height 13
paste input "Lantin"
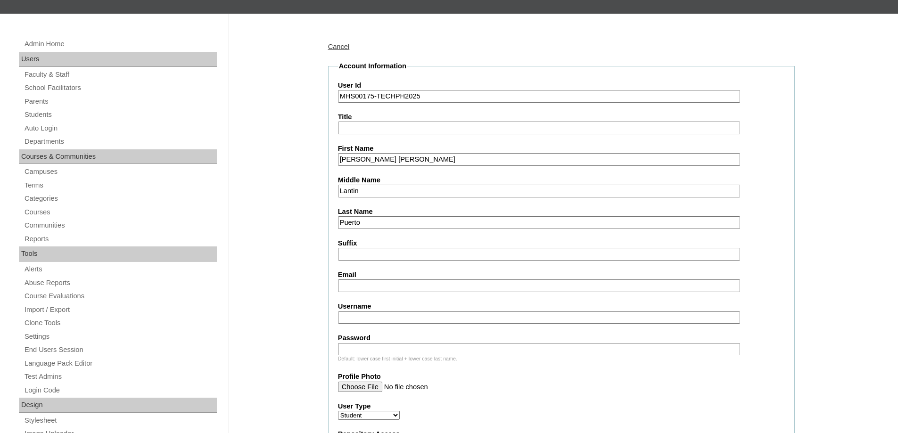
type input "Lantin"
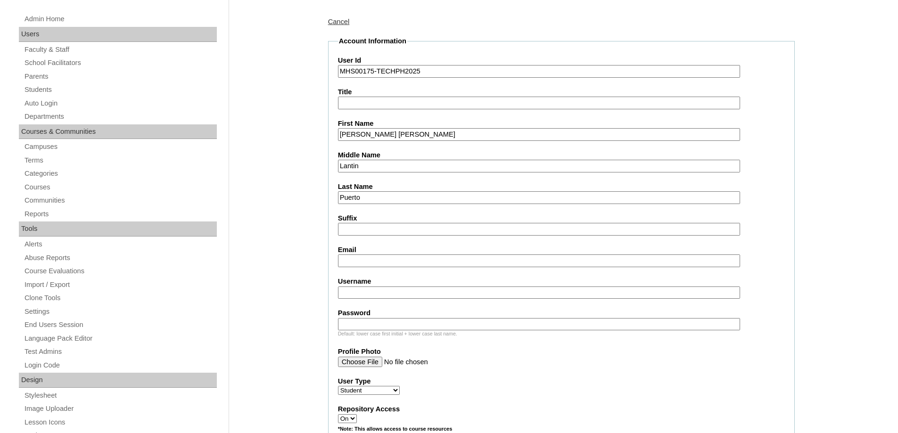
scroll to position [283, 0]
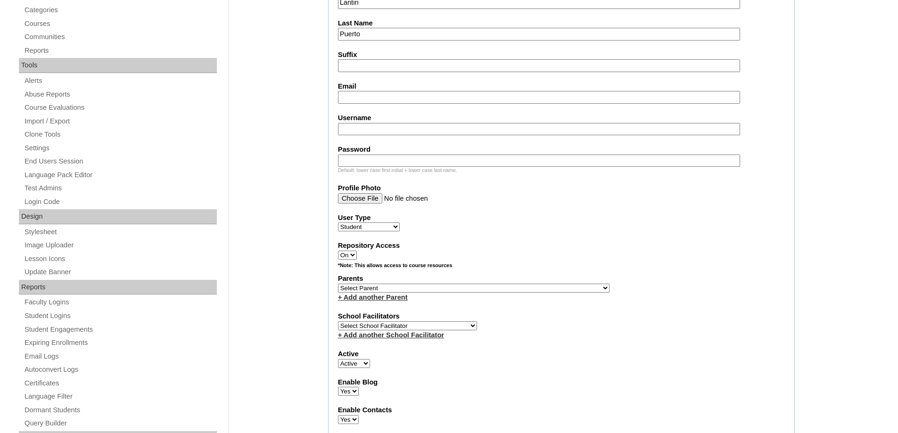
click at [347, 100] on input "Email" at bounding box center [539, 97] width 402 height 13
paste input "shirley.lantin.puerto@gmail.com"
type input "shirley.lantin.puerto@gmail.com"
click at [350, 127] on input "Username" at bounding box center [539, 129] width 402 height 13
paste input "francheskapuerto"
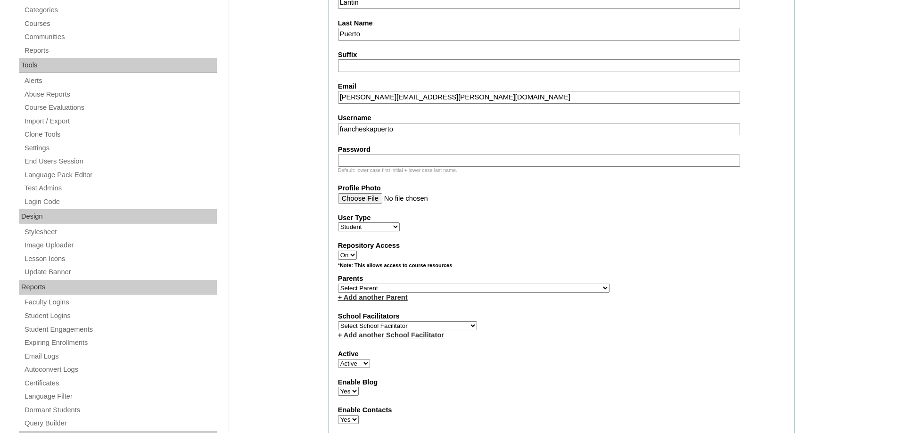
type input "francheskapuerto"
click at [386, 161] on input "Password" at bounding box center [539, 161] width 402 height 13
paste input "250006193"
type input "250006193"
drag, startPoint x: 585, startPoint y: 250, endPoint x: 574, endPoint y: 247, distance: 11.7
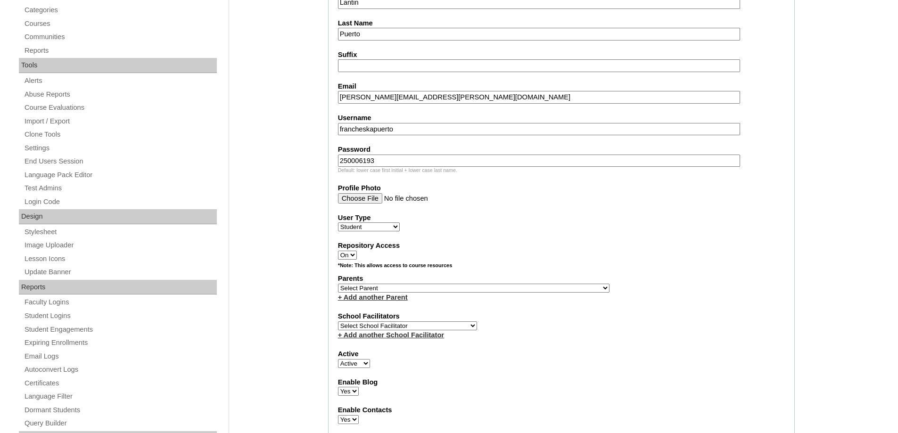
click at [578, 251] on div "Repository Access On Off" at bounding box center [561, 250] width 447 height 19
click at [490, 230] on div "User Type Faculty Staff Student Parents School Facilitators" at bounding box center [561, 222] width 447 height 19
click at [378, 291] on select "Select Parent , , , , , , , , , , , , , , , , , , , , , , , , , , , , , , , , ,…" at bounding box center [473, 288] width 271 height 9
click at [374, 288] on select "Select Parent , , , , , , , , , , , , , , , , , , , , , , , , , , , , , , , , ,…" at bounding box center [473, 288] width 271 height 9
select select "43406"
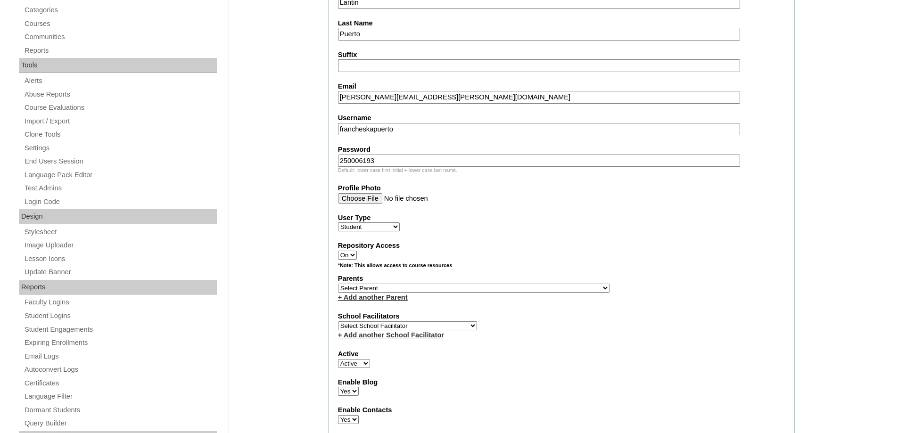
click at [338, 284] on select "Select Parent , , , , , , , , , , , , , , , , , , , , , , , , , , , , , , , , ,…" at bounding box center [473, 288] width 271 height 9
drag, startPoint x: 543, startPoint y: 293, endPoint x: 559, endPoint y: 249, distance: 46.7
click at [545, 294] on div "+ Add another Parent" at bounding box center [561, 298] width 447 height 10
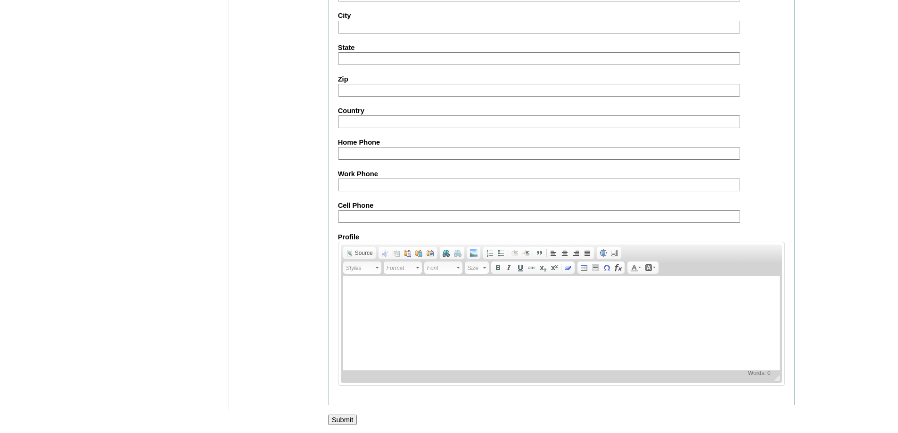
scroll to position [1010, 0]
drag, startPoint x: 347, startPoint y: 415, endPoint x: 343, endPoint y: 404, distance: 11.5
click at [346, 415] on input "Submit" at bounding box center [342, 418] width 29 height 10
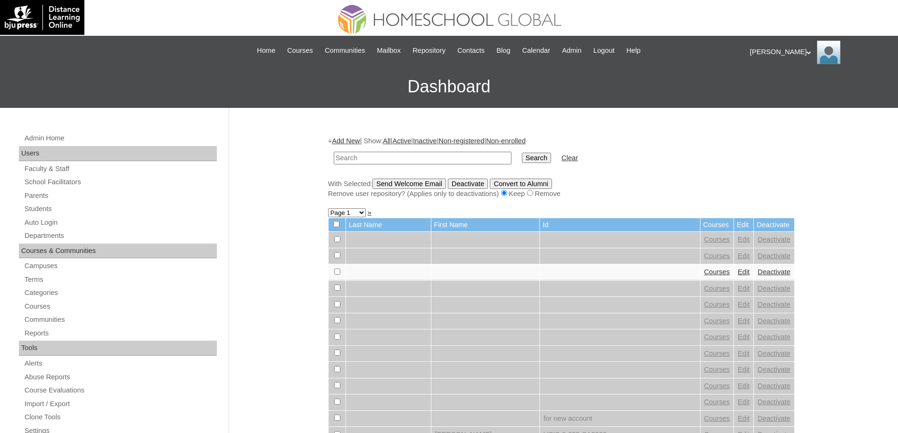
drag, startPoint x: 351, startPoint y: 158, endPoint x: 366, endPoint y: 157, distance: 15.1
click at [352, 158] on input "text" at bounding box center [423, 158] width 178 height 13
paste input "MHS00175-TECHPH2025"
type input "MHS00175-TECHPH2025"
drag, startPoint x: 547, startPoint y: 160, endPoint x: 483, endPoint y: 80, distance: 102.7
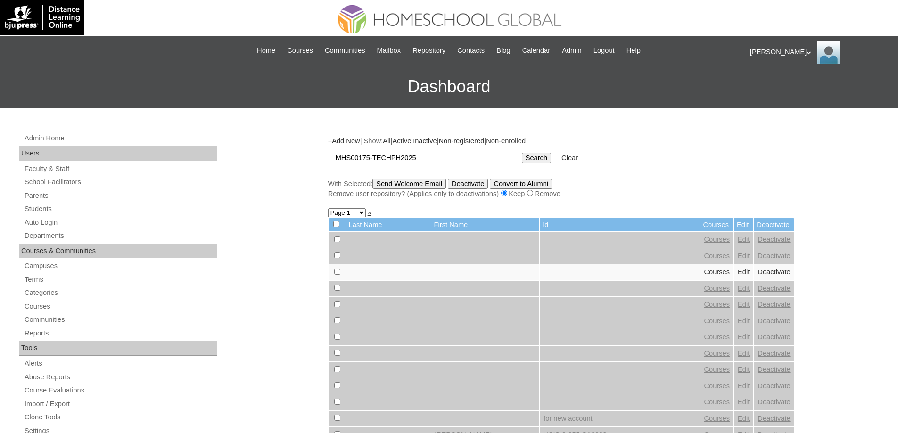
click at [545, 160] on input "Search" at bounding box center [536, 158] width 29 height 10
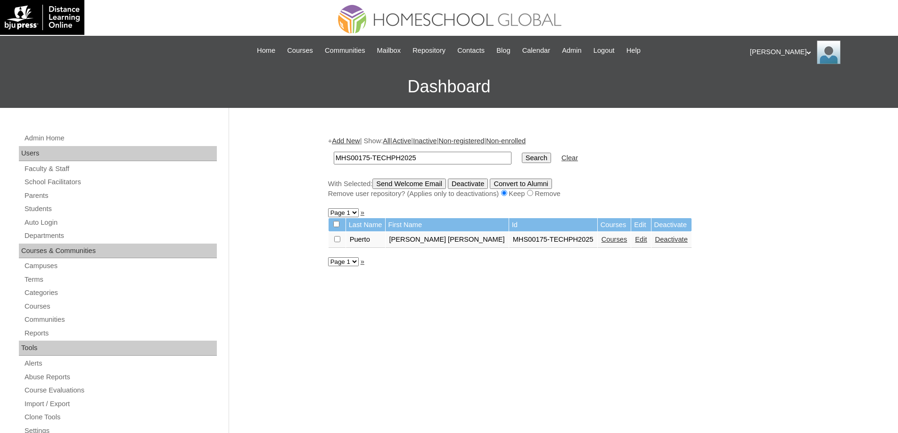
click at [601, 239] on link "Courses" at bounding box center [614, 240] width 26 height 8
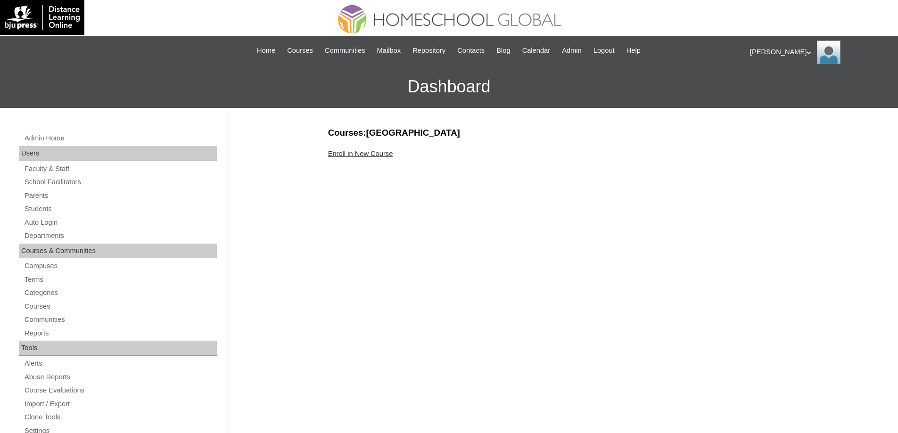
click at [377, 158] on div "Enroll in New Course" at bounding box center [561, 154] width 467 height 10
click at [362, 151] on link "Enroll in New Course" at bounding box center [360, 154] width 65 height 8
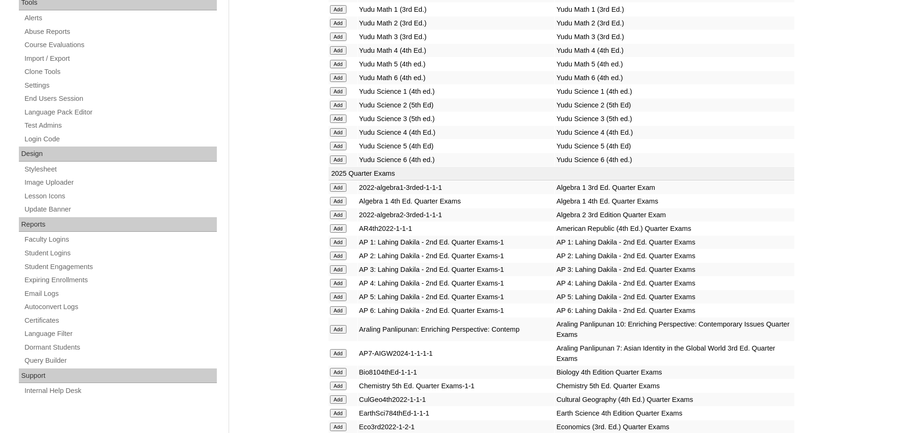
scroll to position [377, 0]
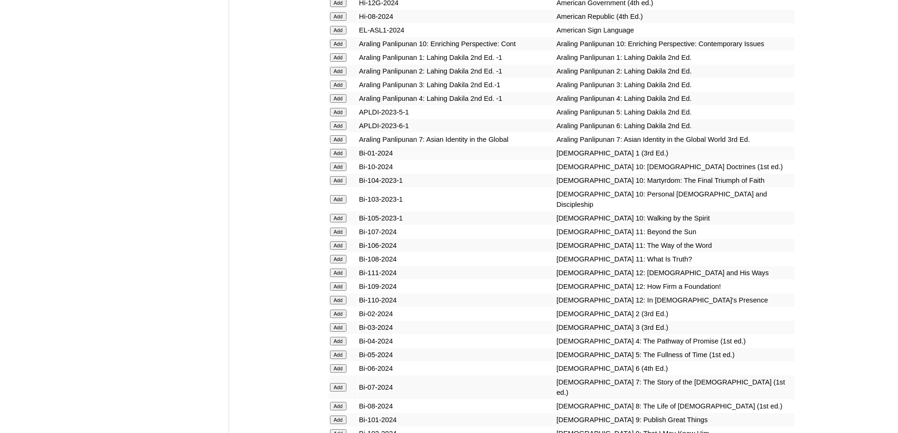
scroll to position [1932, 0]
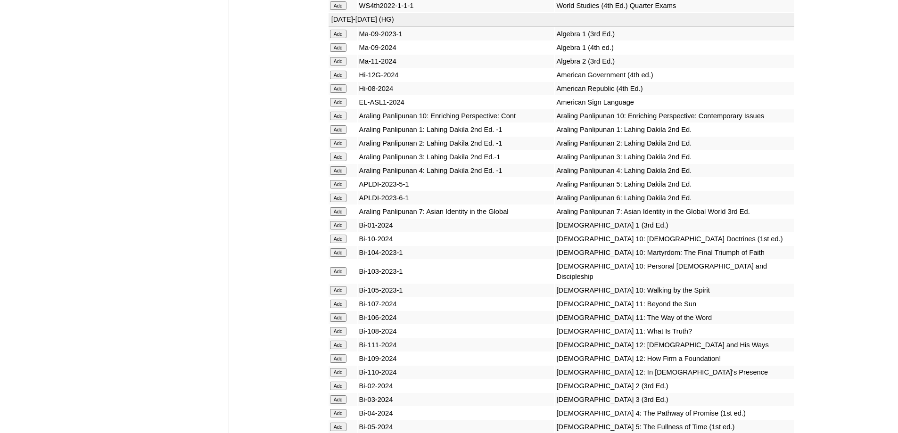
scroll to position [1838, 0]
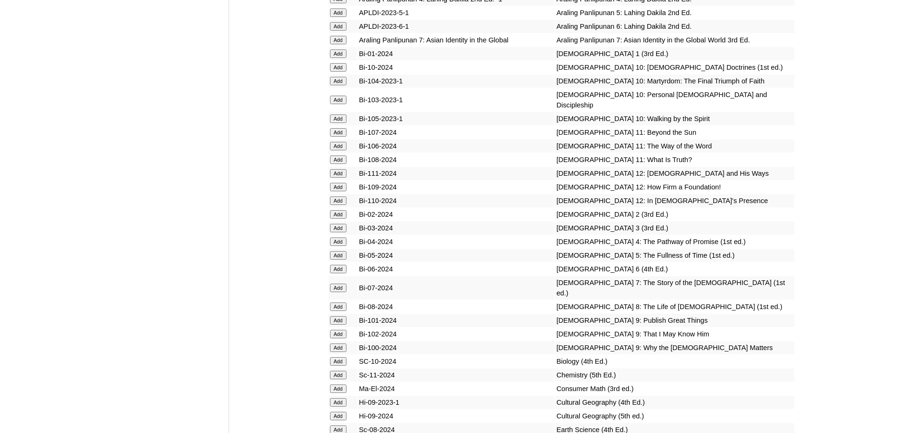
scroll to position [2034, 0]
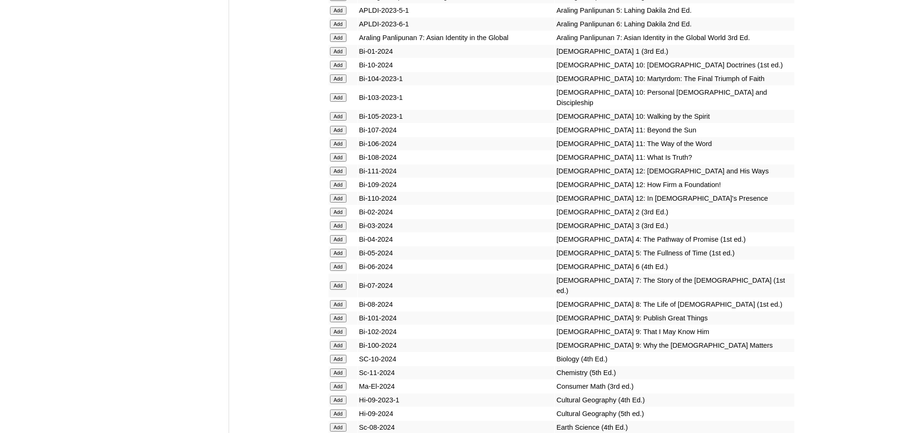
drag, startPoint x: 276, startPoint y: 201, endPoint x: 263, endPoint y: 193, distance: 14.6
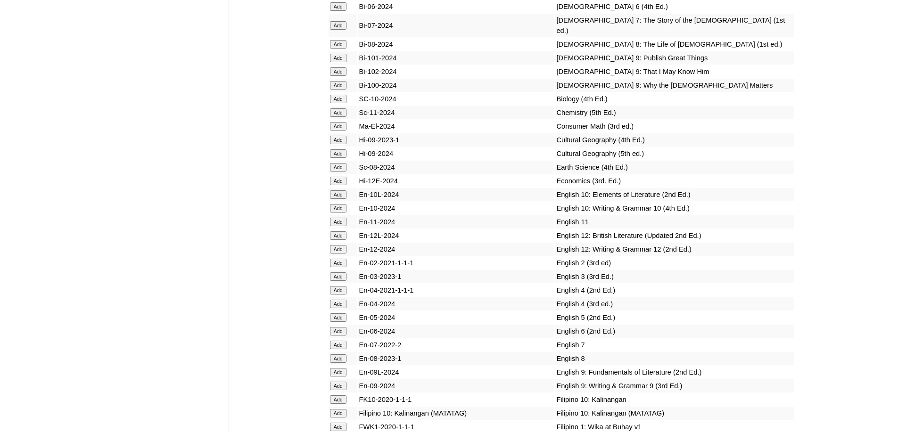
scroll to position [2317, 0]
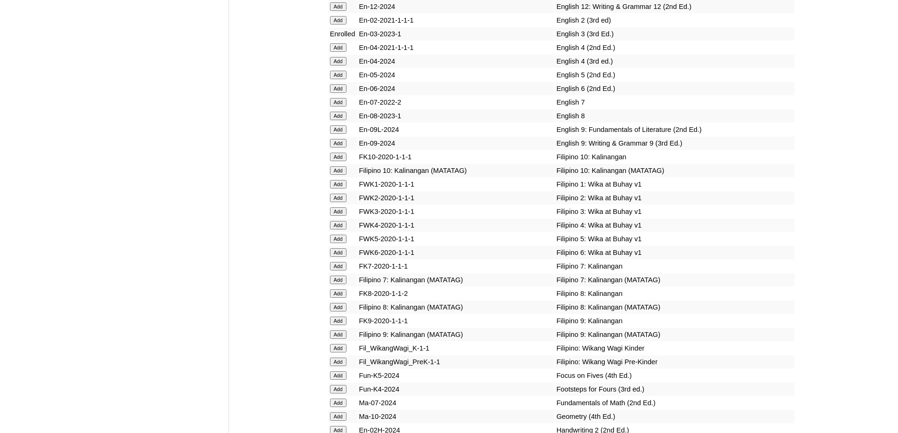
scroll to position [2540, 0]
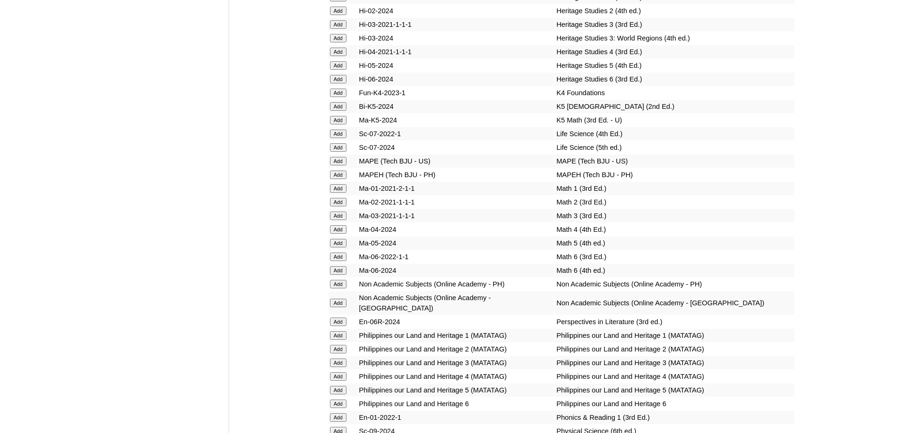
scroll to position [3101, 0]
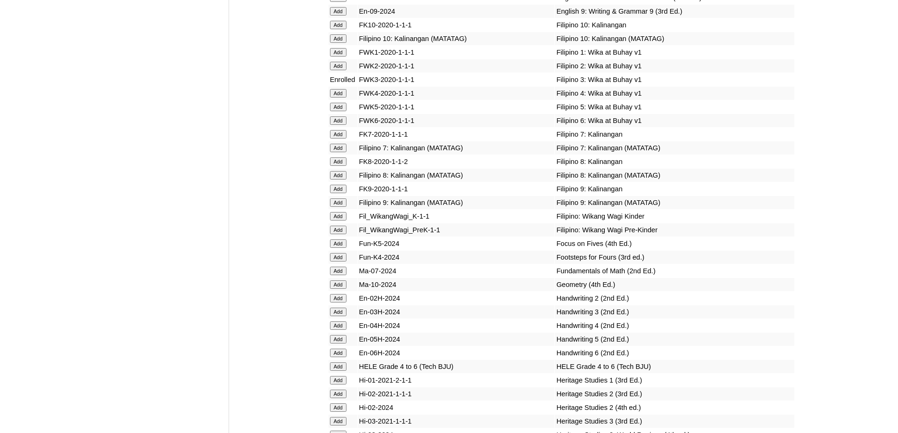
scroll to position [2630, 0]
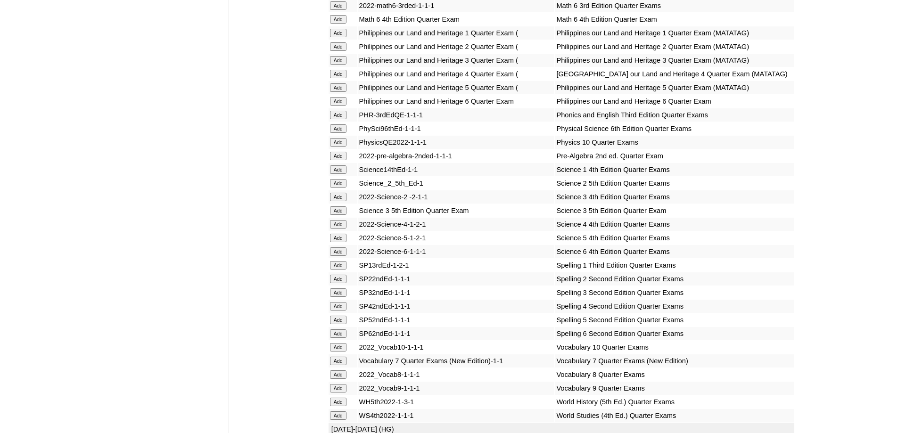
scroll to position [1461, 0]
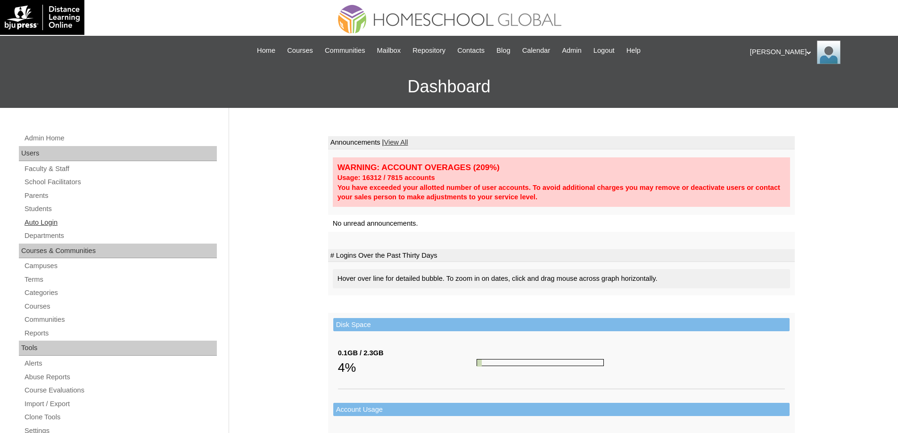
click at [59, 221] on link "Auto Login" at bounding box center [120, 223] width 193 height 12
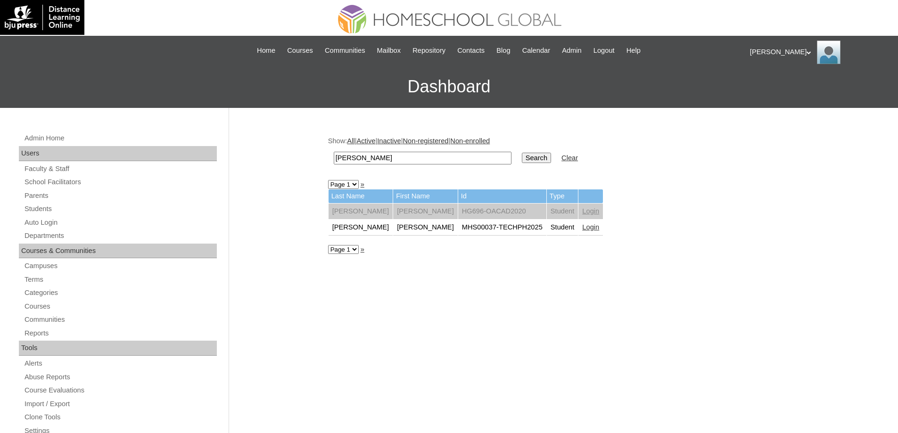
click at [582, 231] on link "Login" at bounding box center [590, 227] width 17 height 8
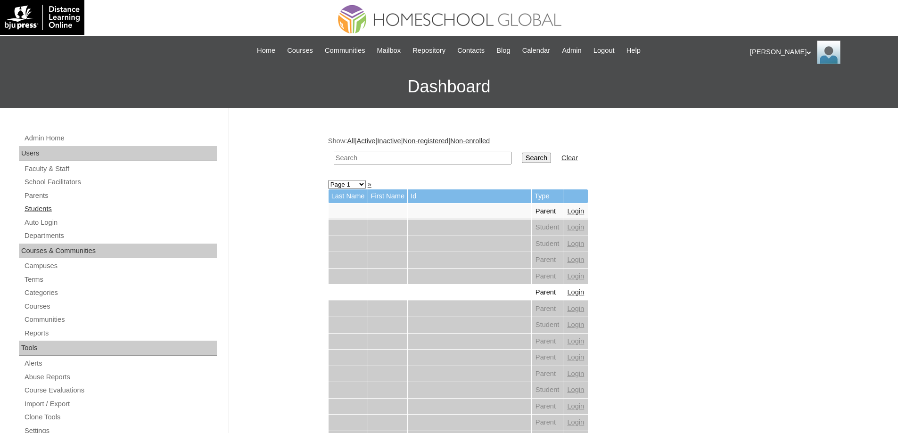
click at [70, 211] on link "Students" at bounding box center [120, 209] width 193 height 12
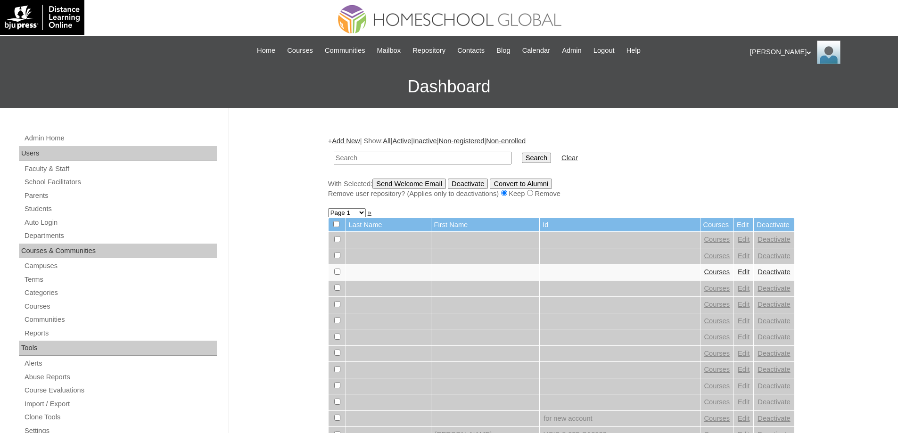
drag, startPoint x: 0, startPoint y: 0, endPoint x: 452, endPoint y: 156, distance: 477.9
click at [419, 158] on input "text" at bounding box center [423, 158] width 178 height 13
type input "MHS00175-TECHPH2025"
click at [551, 158] on input "Search" at bounding box center [536, 158] width 29 height 10
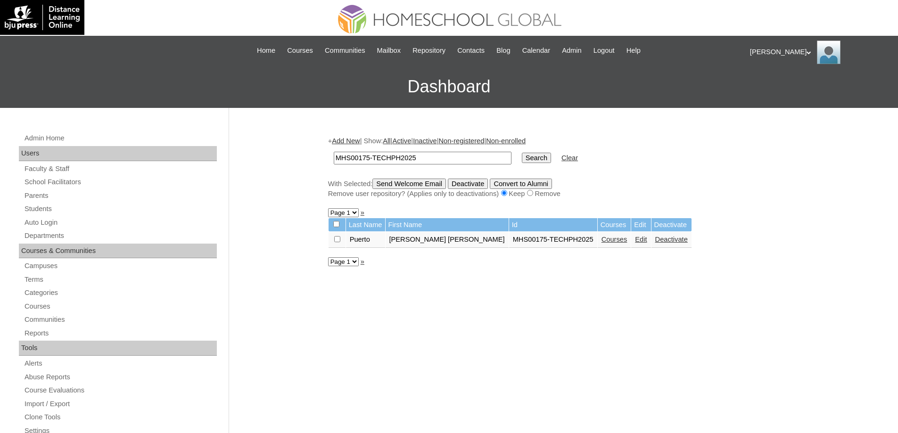
click at [601, 241] on link "Courses" at bounding box center [614, 240] width 26 height 8
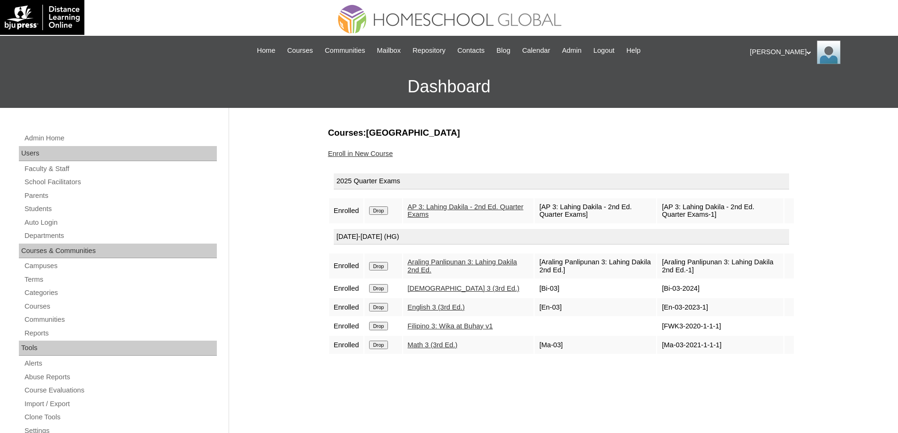
click at [372, 151] on link "Enroll in New Course" at bounding box center [360, 154] width 65 height 8
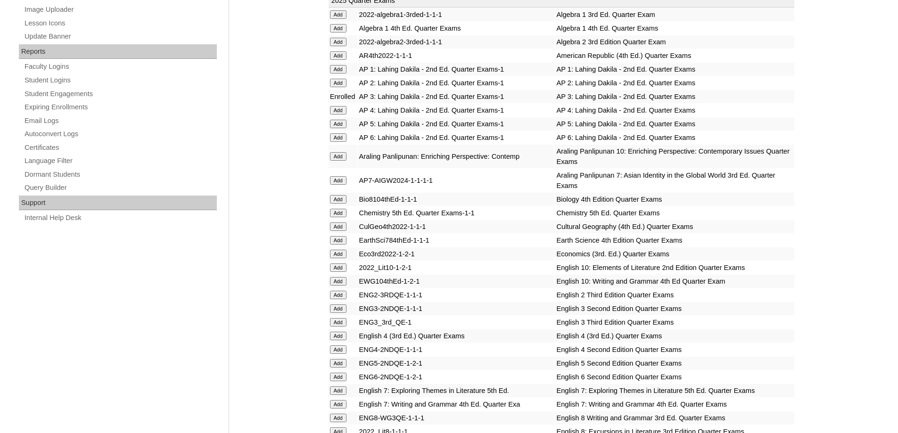
scroll to position [801, 0]
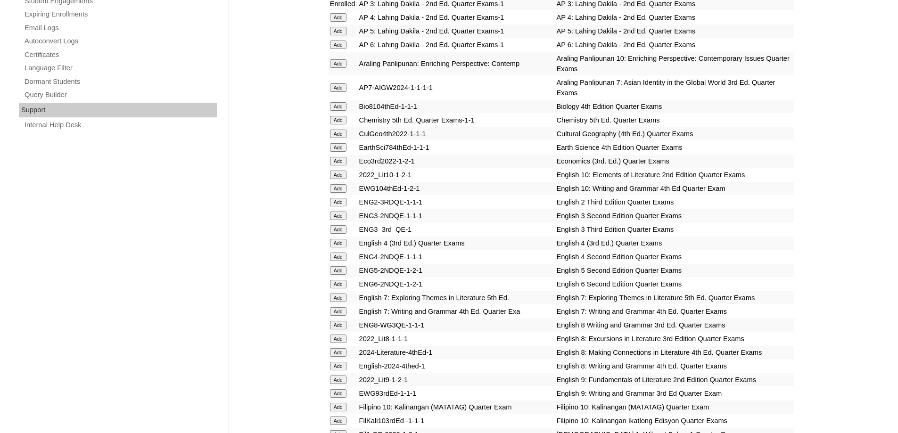
scroll to position [612, 0]
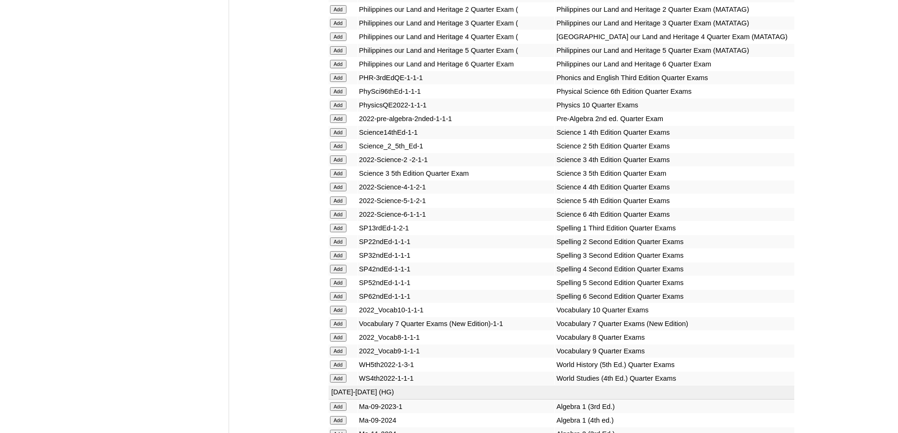
scroll to position [1490, 0]
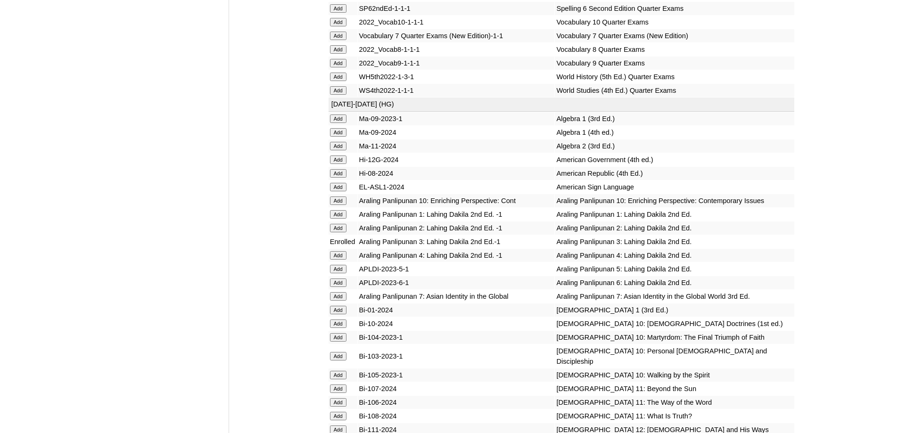
scroll to position [1820, 0]
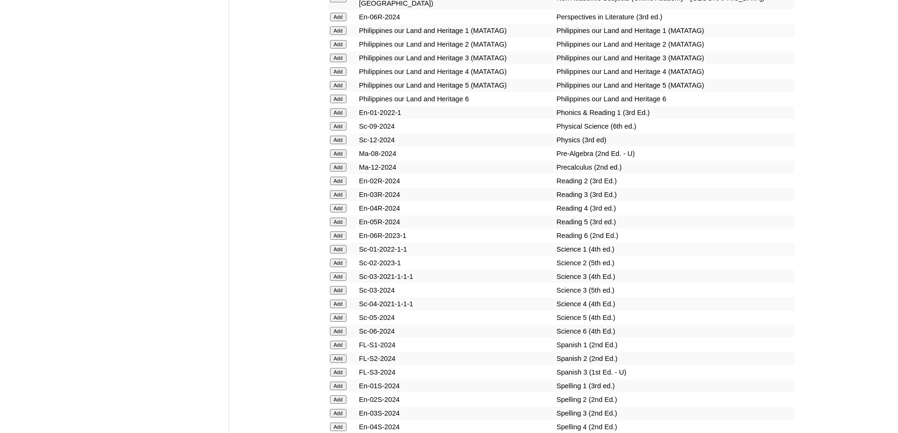
scroll to position [3394, 0]
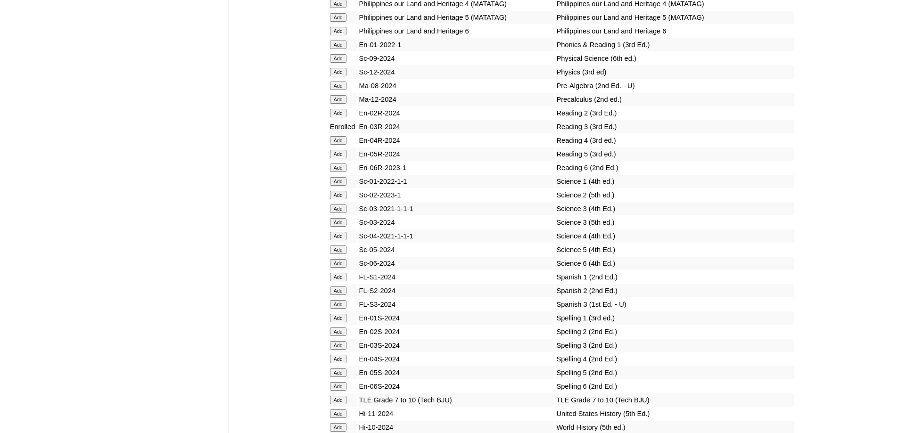
scroll to position [3459, 0]
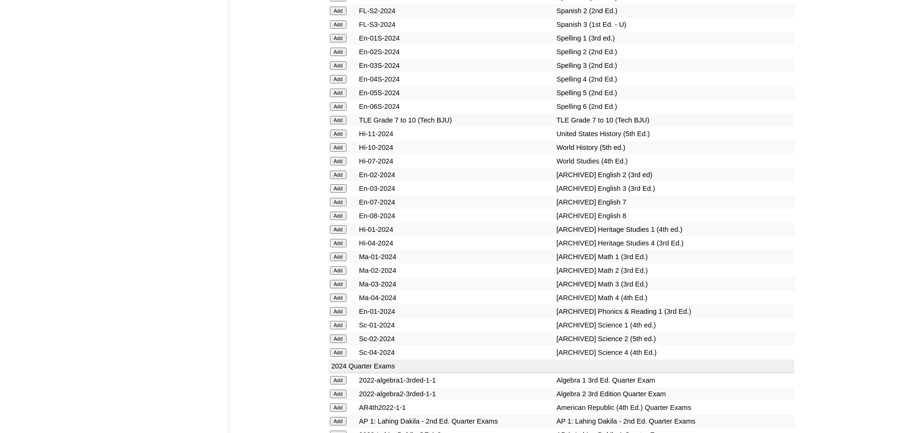
scroll to position [3789, 0]
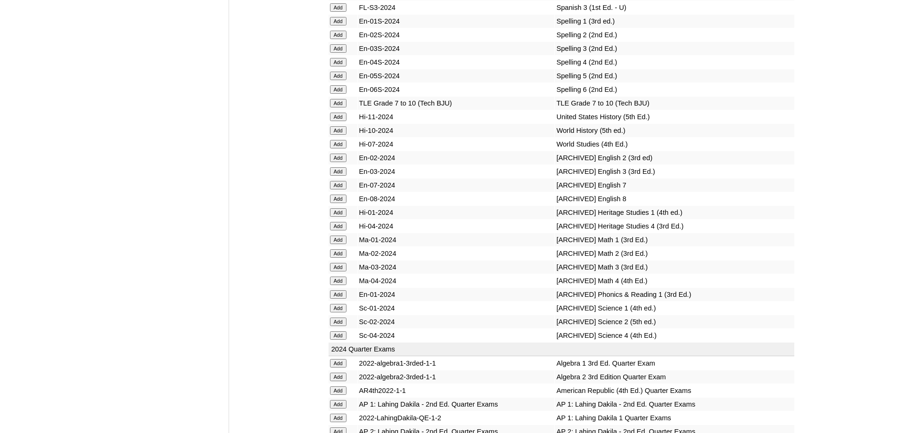
scroll to position [3752, 0]
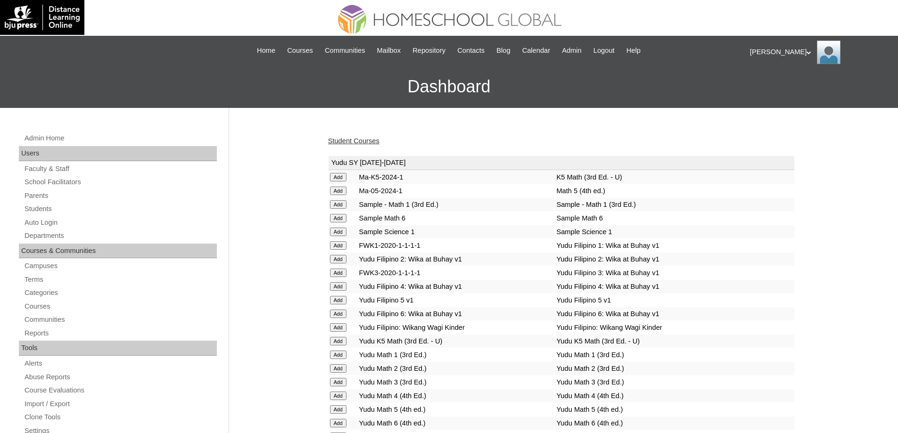
click at [377, 140] on link "Student Courses" at bounding box center [353, 141] width 51 height 8
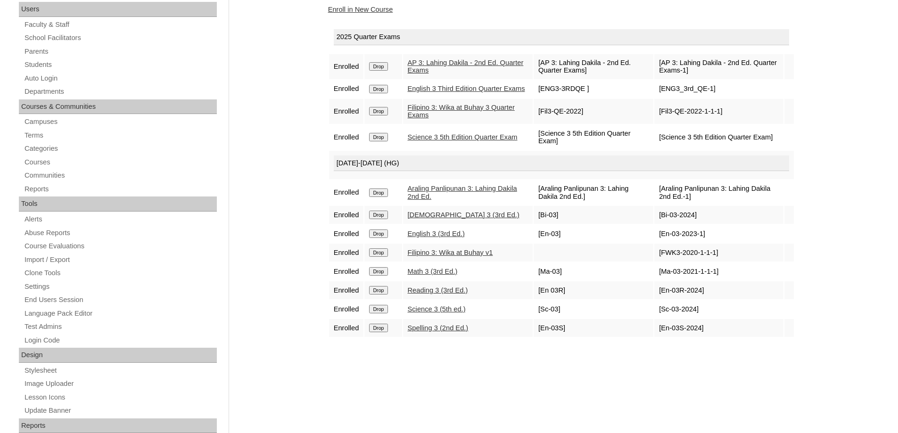
scroll to position [141, 0]
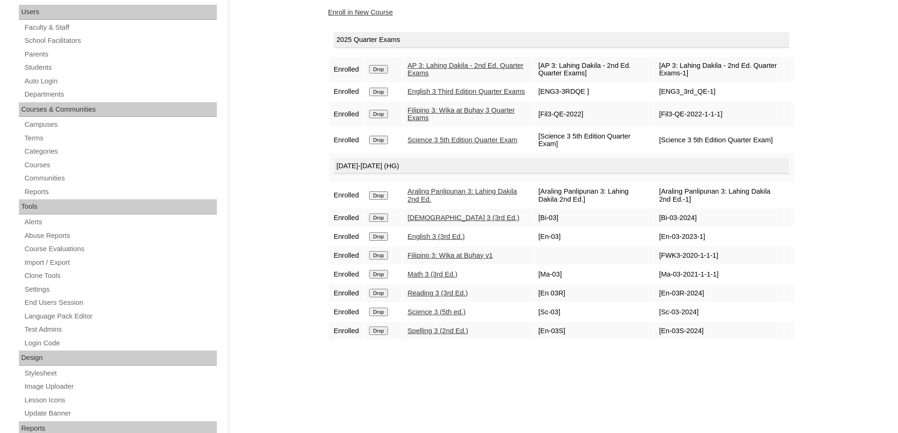
click at [371, 19] on div "Courses:Puerto Francheska Annika Enroll in New Course 2025 Quarter Exams Enroll…" at bounding box center [558, 300] width 471 height 631
click at [371, 11] on link "Enroll in New Course" at bounding box center [360, 12] width 65 height 8
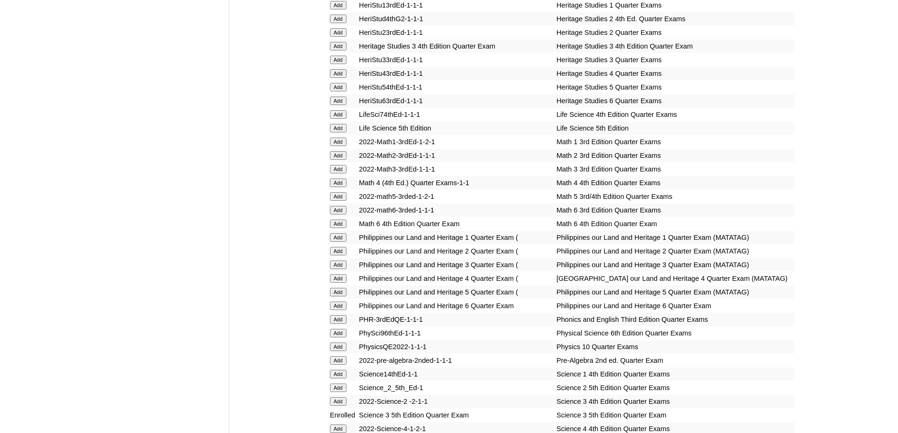
scroll to position [1273, 0]
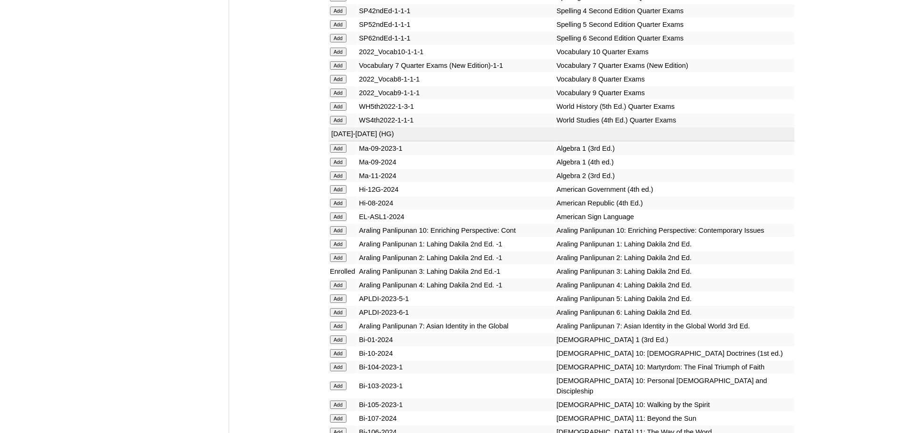
scroll to position [1744, 0]
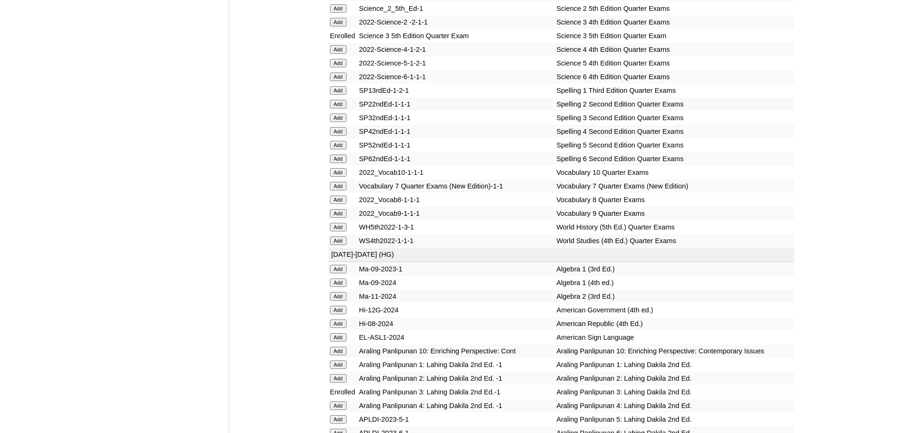
scroll to position [1603, 0]
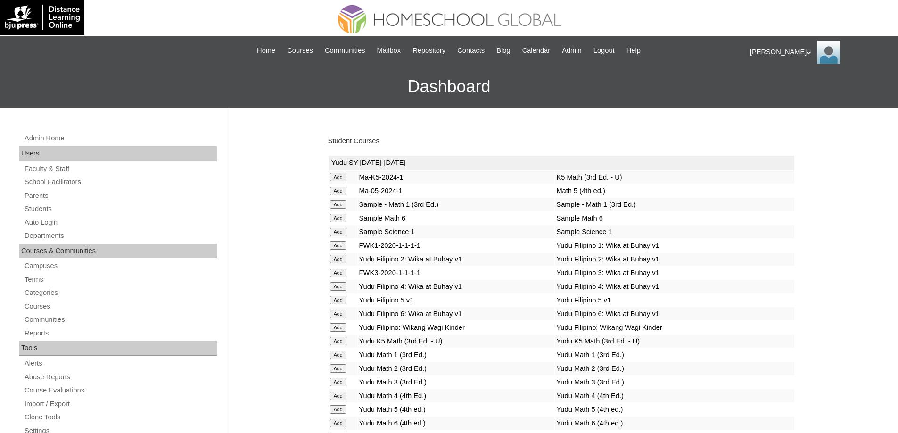
click at [373, 140] on link "Student Courses" at bounding box center [353, 141] width 51 height 8
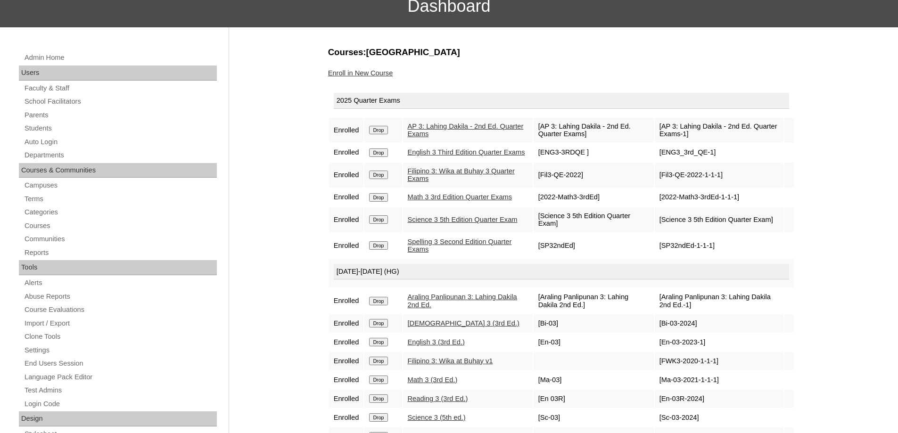
scroll to position [47, 0]
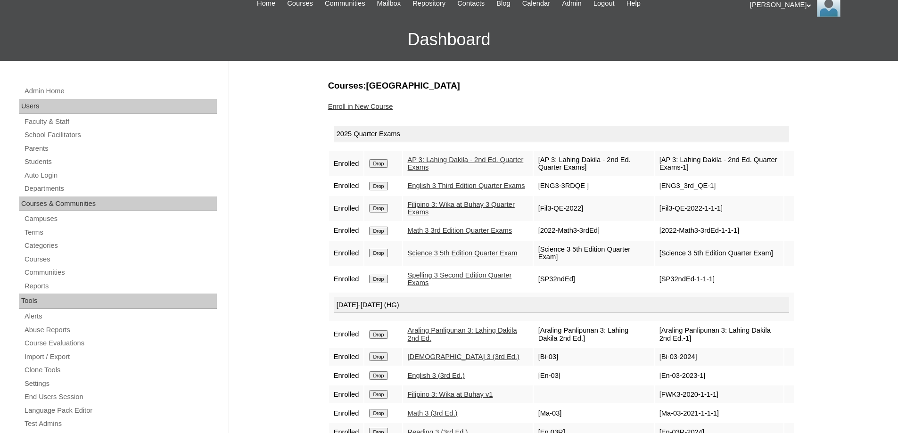
click at [381, 105] on link "Enroll in New Course" at bounding box center [360, 107] width 65 height 8
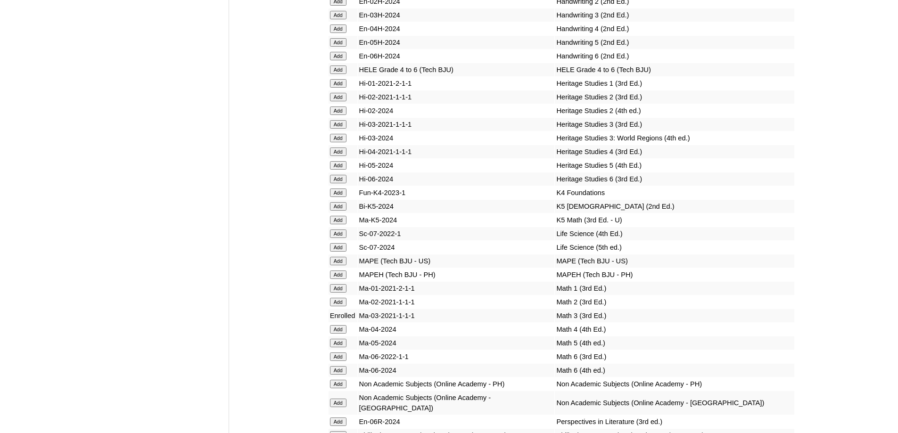
scroll to position [2969, 0]
